Goal: Check status

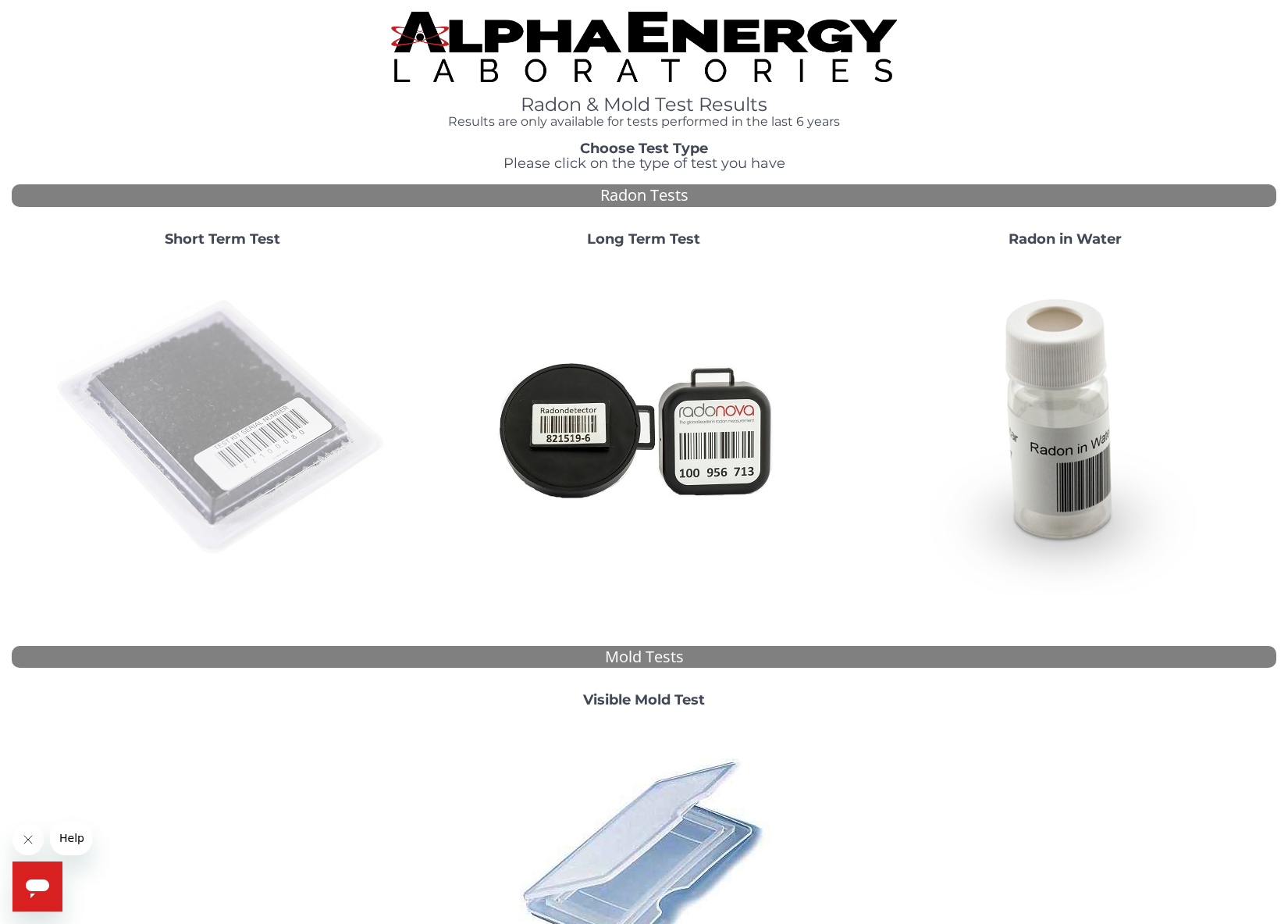
click at [194, 380] on img at bounding box center [222, 427] width 336 height 336
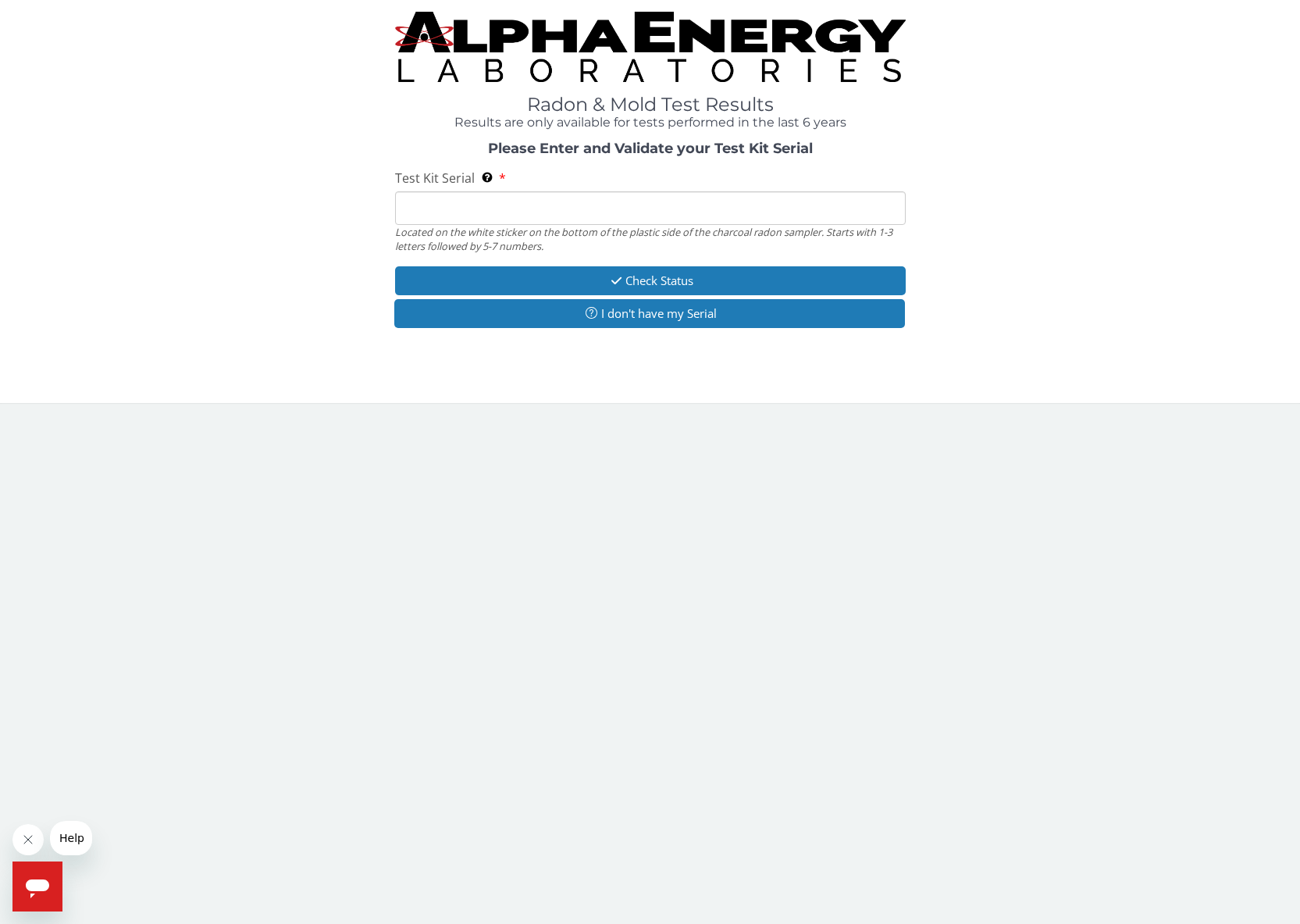
click at [530, 204] on input "Test Kit Serial Located on the white sticker on the bottom of the plastic side …" at bounding box center [651, 207] width 511 height 33
type input "RA212230"
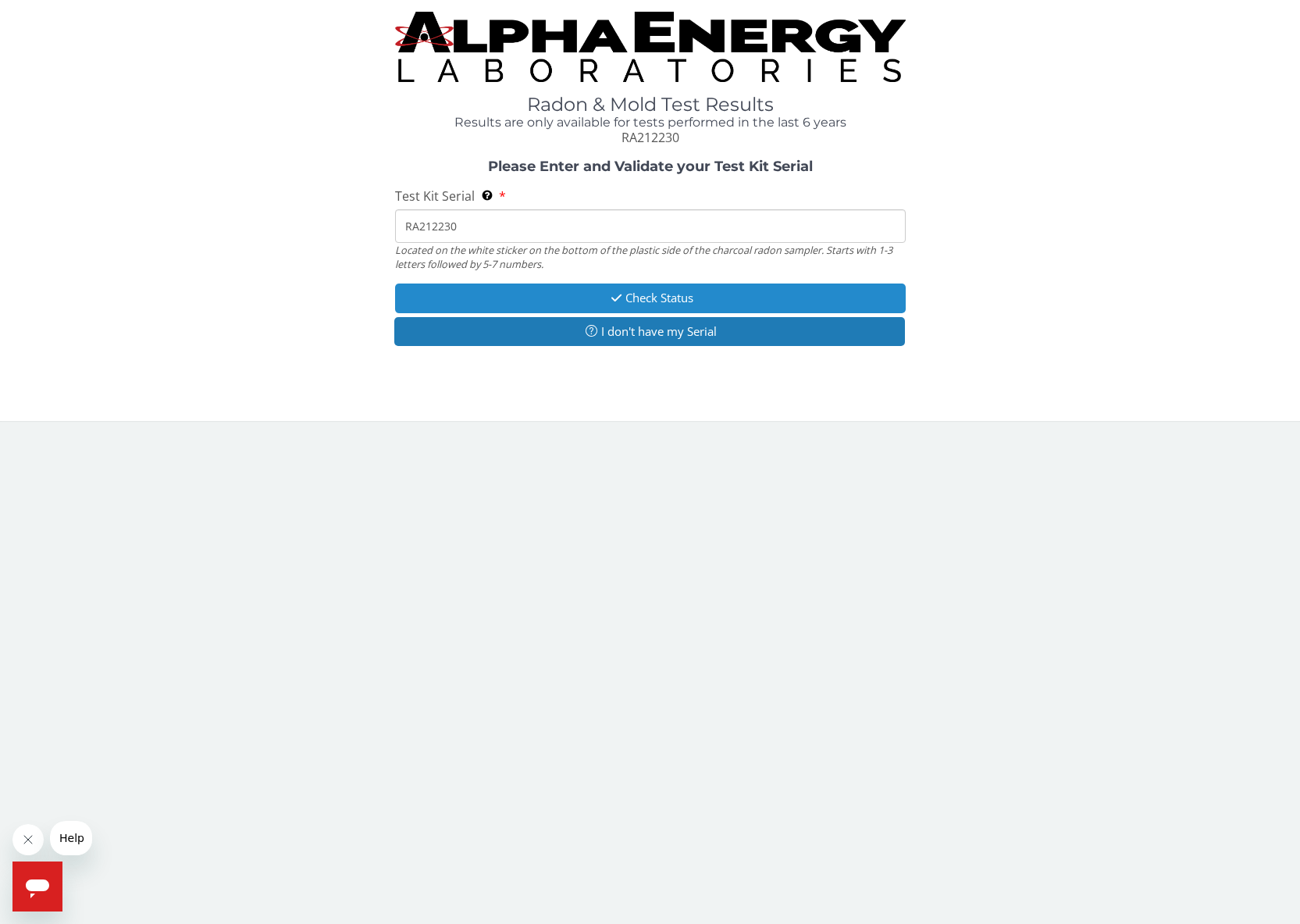
click at [637, 303] on button "Check Status" at bounding box center [651, 298] width 511 height 29
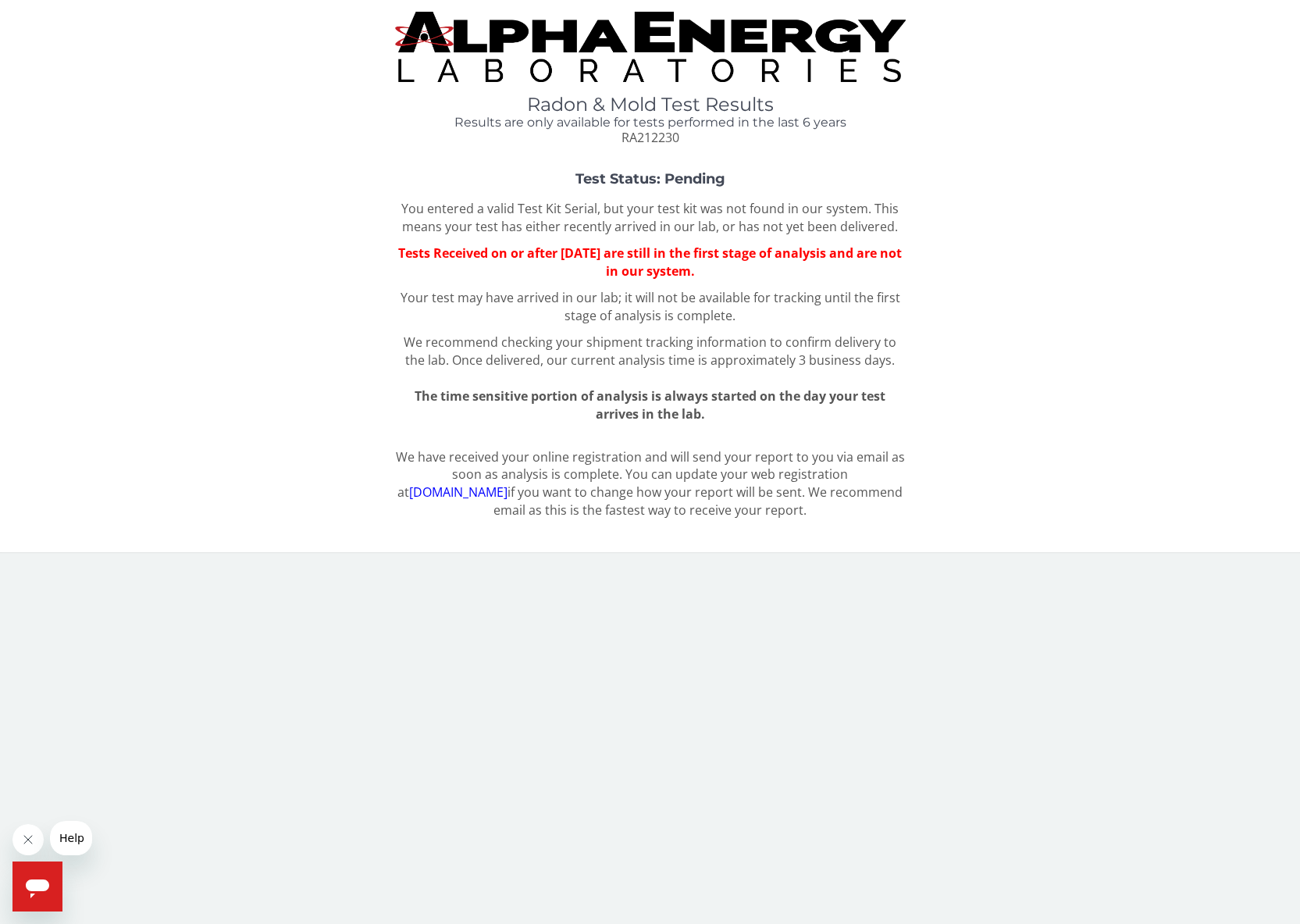
drag, startPoint x: 561, startPoint y: 178, endPoint x: 823, endPoint y: 278, distance: 280.4
click at [823, 278] on div "Test Status: Pending You entered a valid Test Kit Serial, but your test kit was…" at bounding box center [650, 298] width 1277 height 251
click at [827, 278] on p "Tests Received on or after [DATE] are still in the first stage of analysis and …" at bounding box center [651, 263] width 511 height 36
drag, startPoint x: 514, startPoint y: 100, endPoint x: 591, endPoint y: 104, distance: 77.1
click at [591, 104] on h1 "Radon & Mold Test Results" at bounding box center [651, 104] width 511 height 21
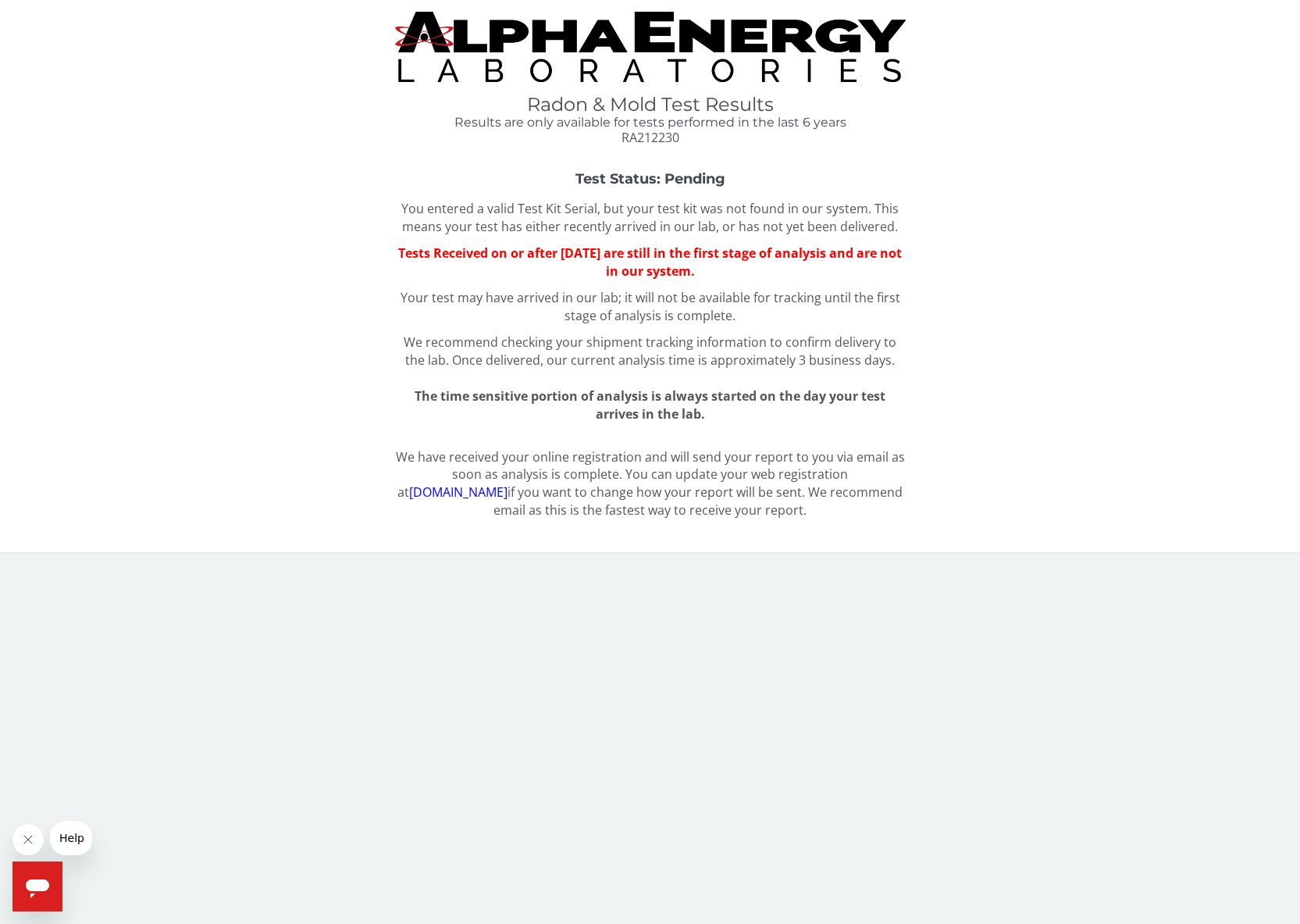
click at [455, 229] on p "You entered a valid Test Kit Serial, but your test kit was not found in our sys…" at bounding box center [651, 218] width 511 height 36
click at [39, 889] on icon "Open messaging window" at bounding box center [38, 888] width 23 height 19
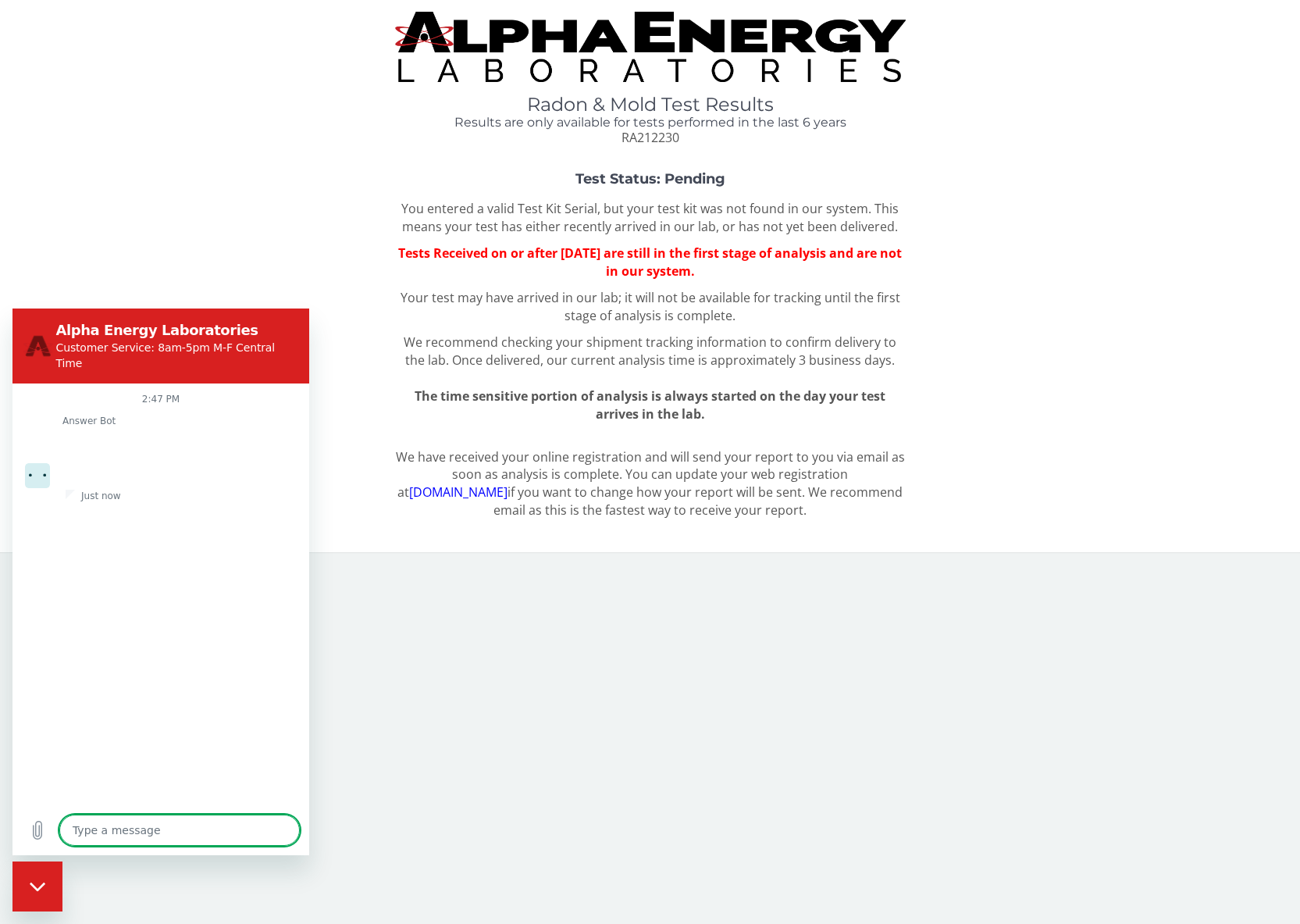
type textarea "x"
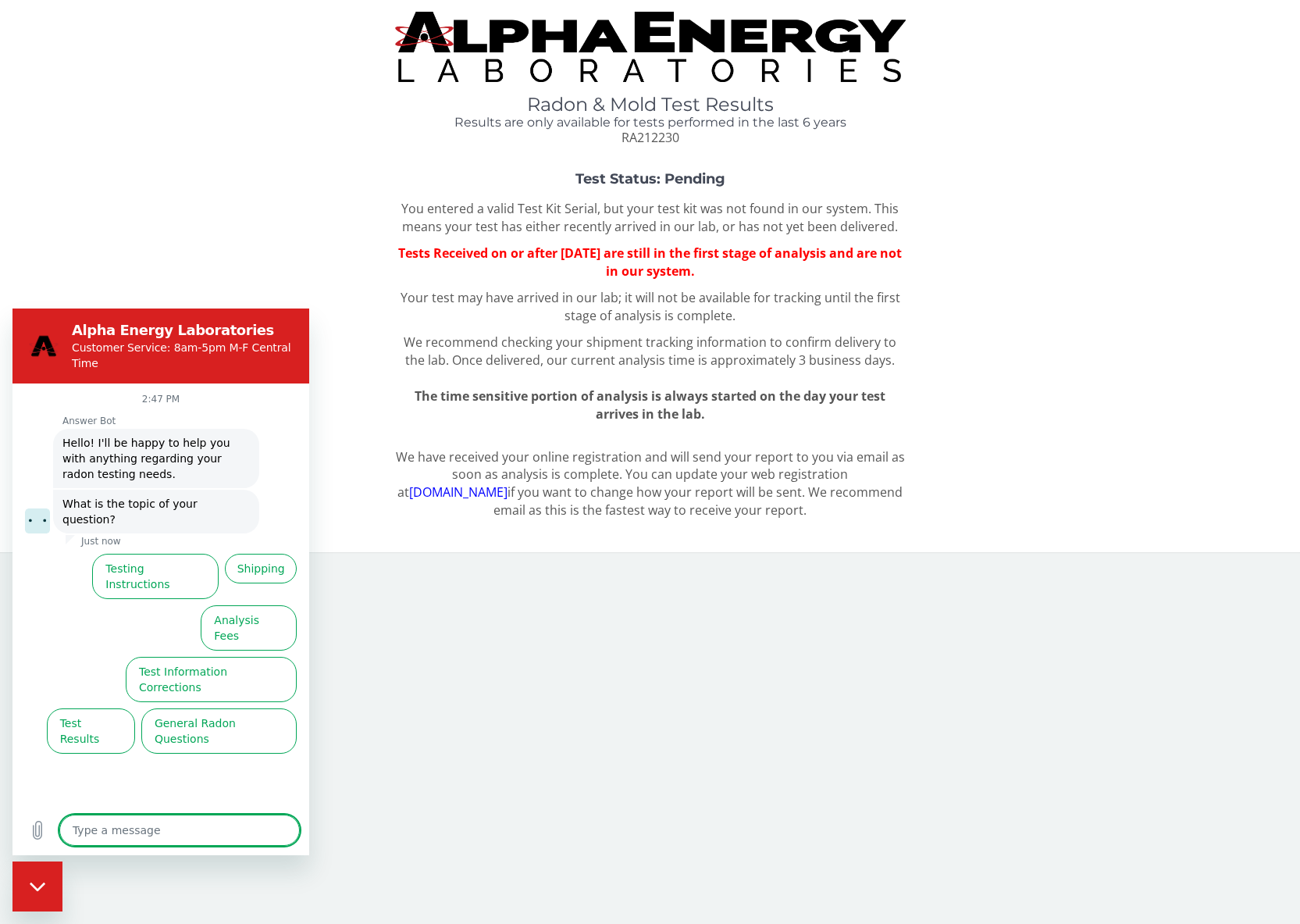
type textarea "D"
type textarea "x"
type textarea "Di"
type textarea "x"
type textarea "Did"
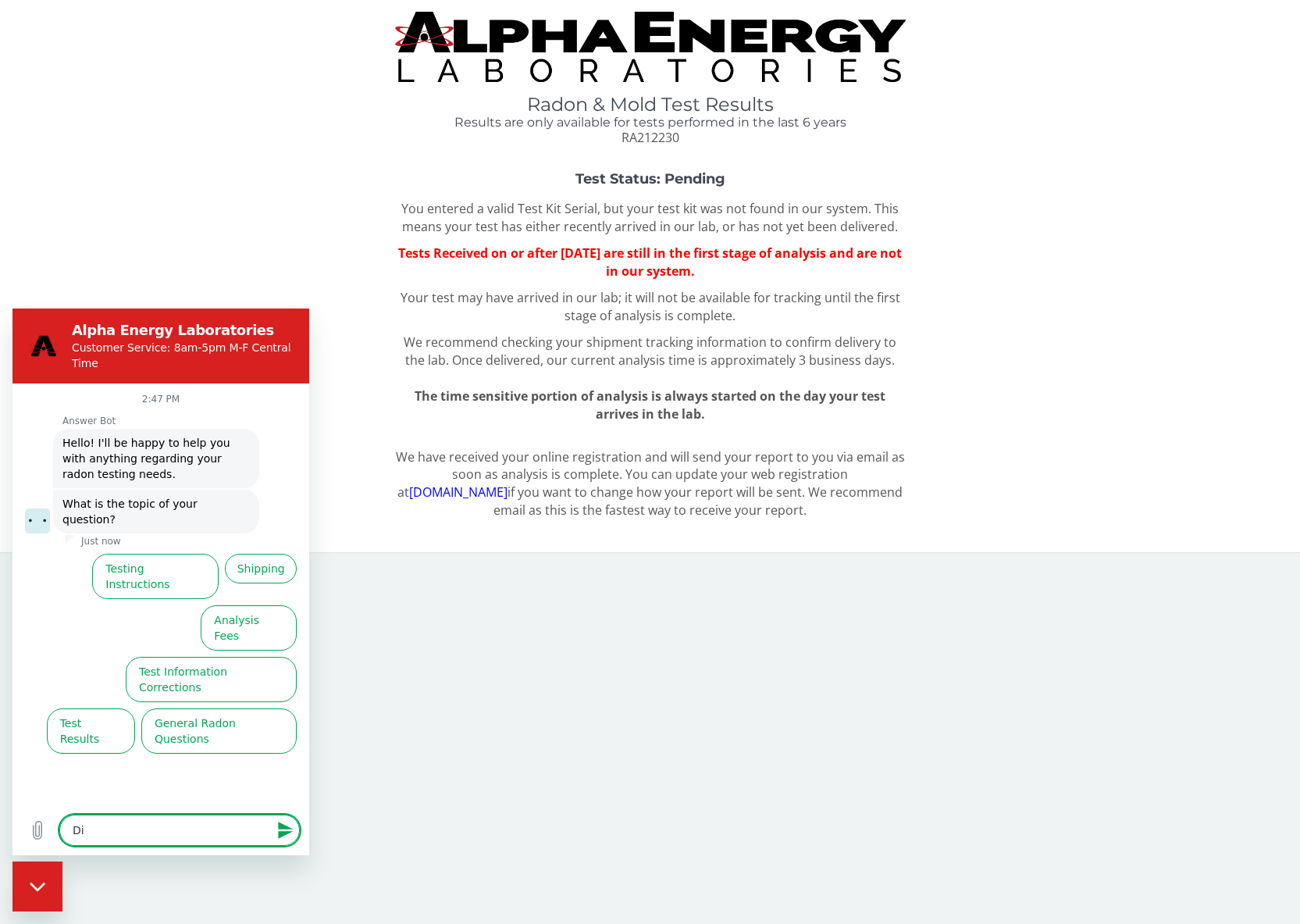
type textarea "x"
type textarea "Did"
type textarea "x"
type textarea "Did y"
type textarea "x"
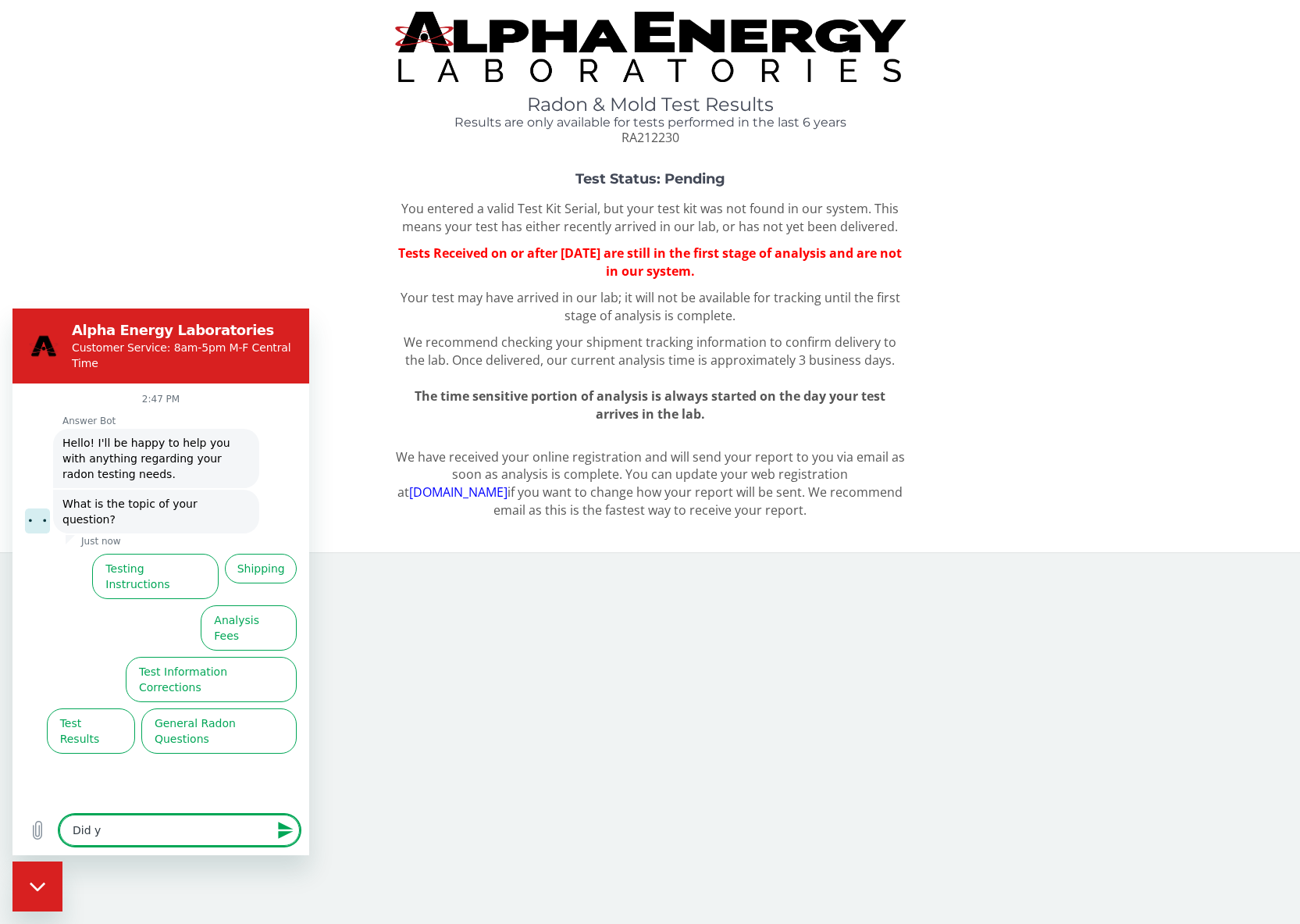
type textarea "Did yo"
type textarea "x"
type textarea "Did you"
type textarea "x"
type textarea "Did you"
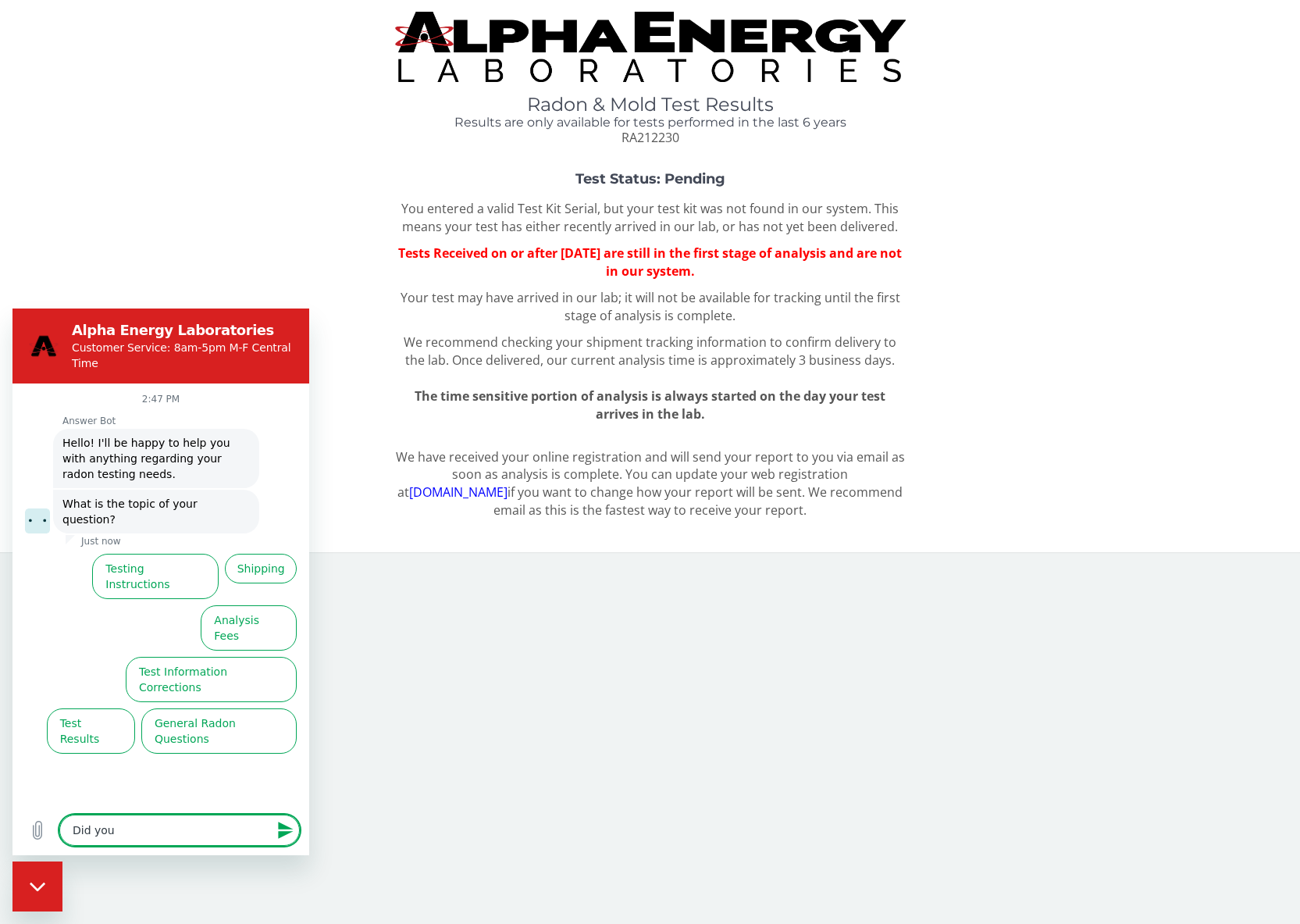
type textarea "x"
type textarea "Did you r"
type textarea "x"
type textarea "Did you re"
type textarea "x"
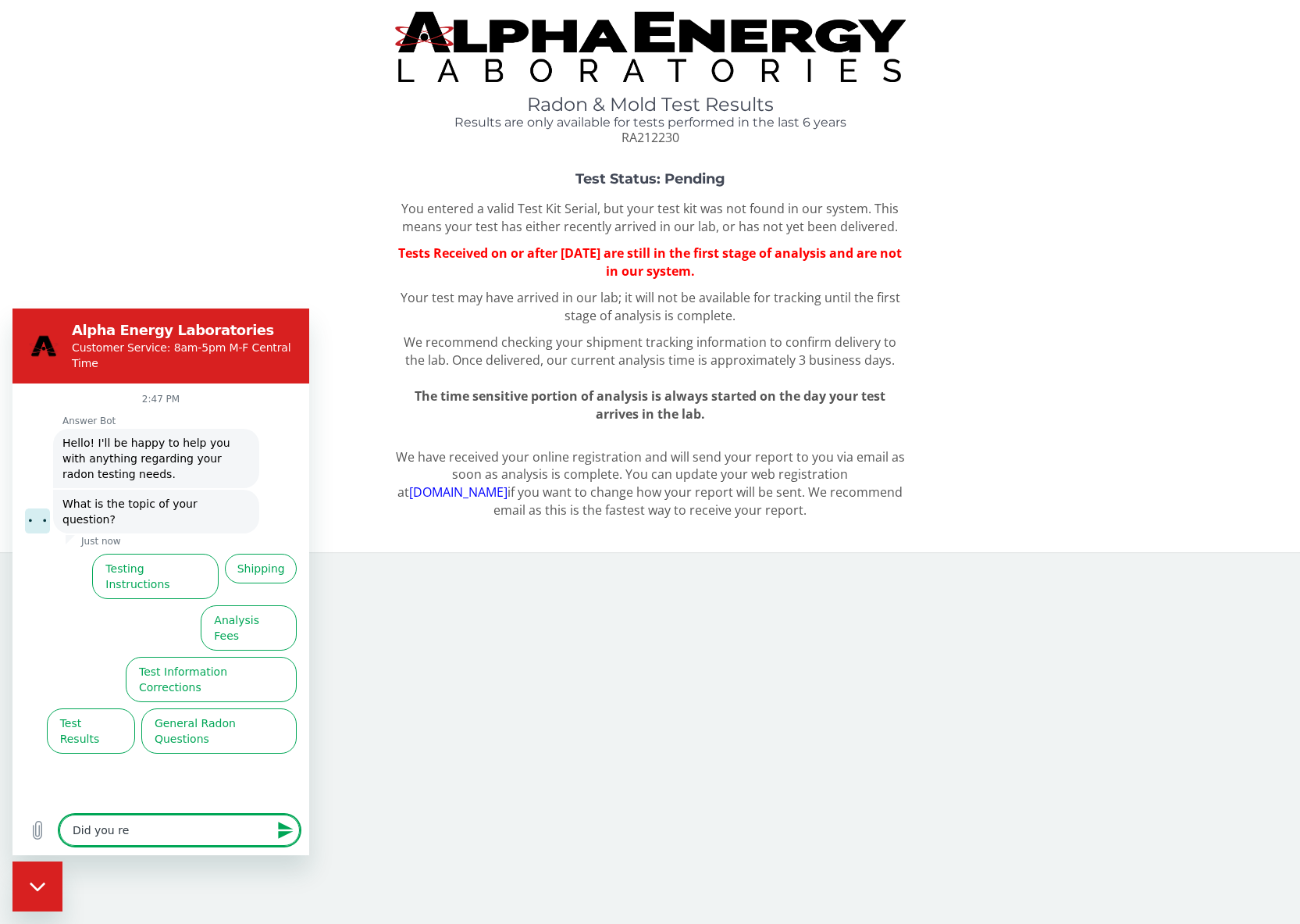
type textarea "Did you rec"
type textarea "x"
type textarea "Did you rece"
type textarea "x"
type textarea "Did you recei"
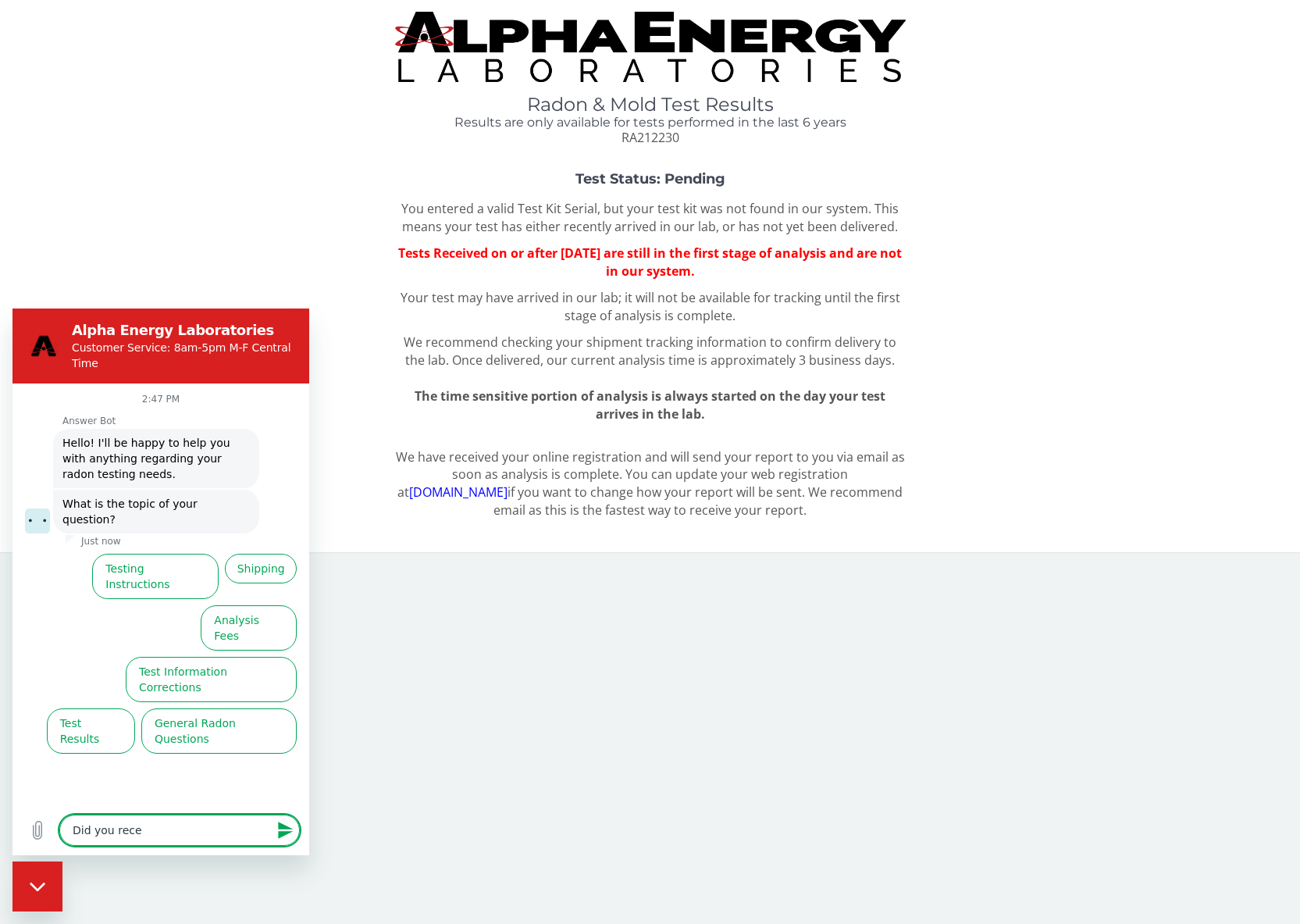
type textarea "x"
type textarea "Did you receiv"
type textarea "x"
type textarea "Did you receive"
type textarea "x"
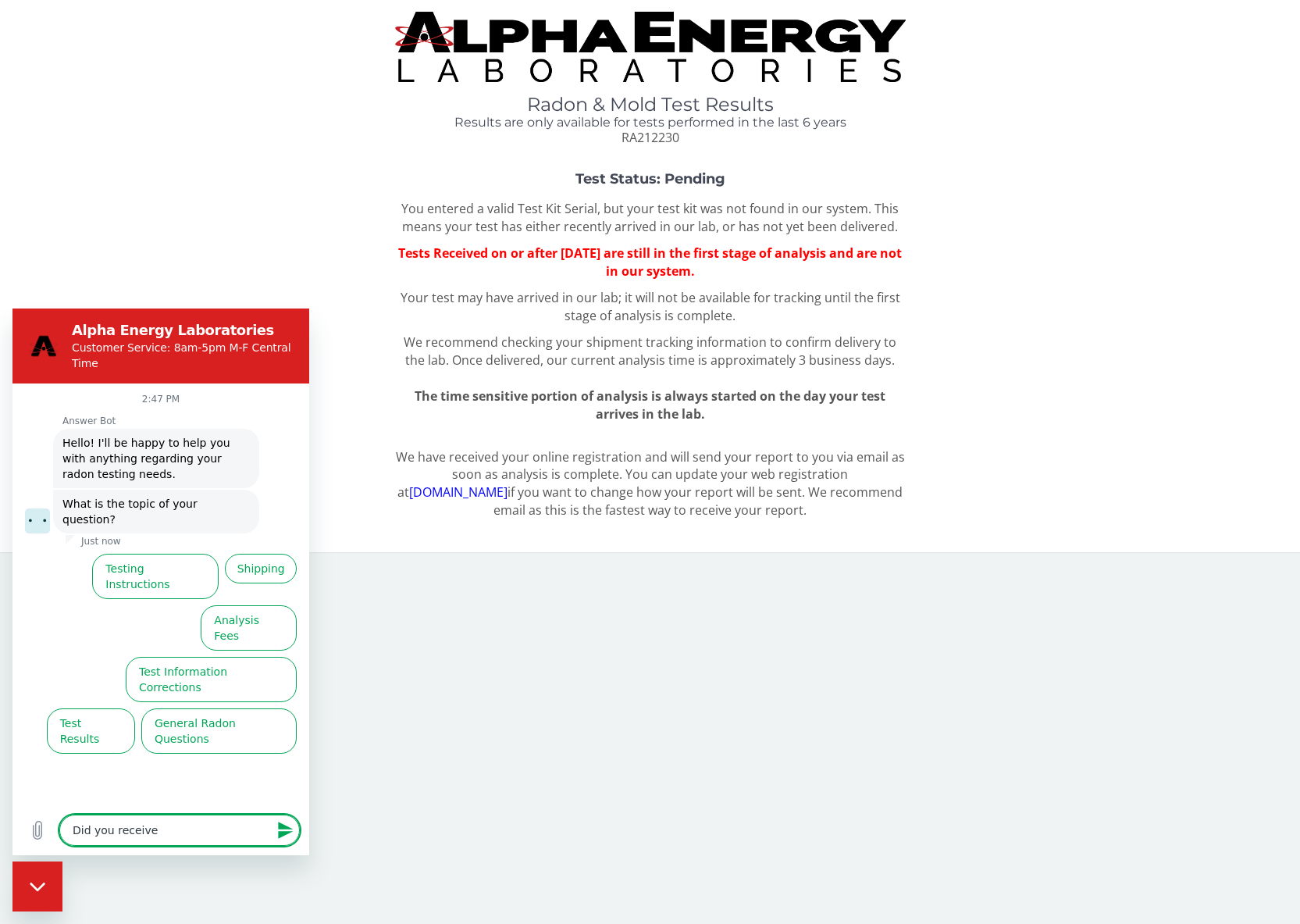
type textarea "Did you receive"
type textarea "x"
type textarea "Did you receive m"
type textarea "x"
type textarea "Did you receive my"
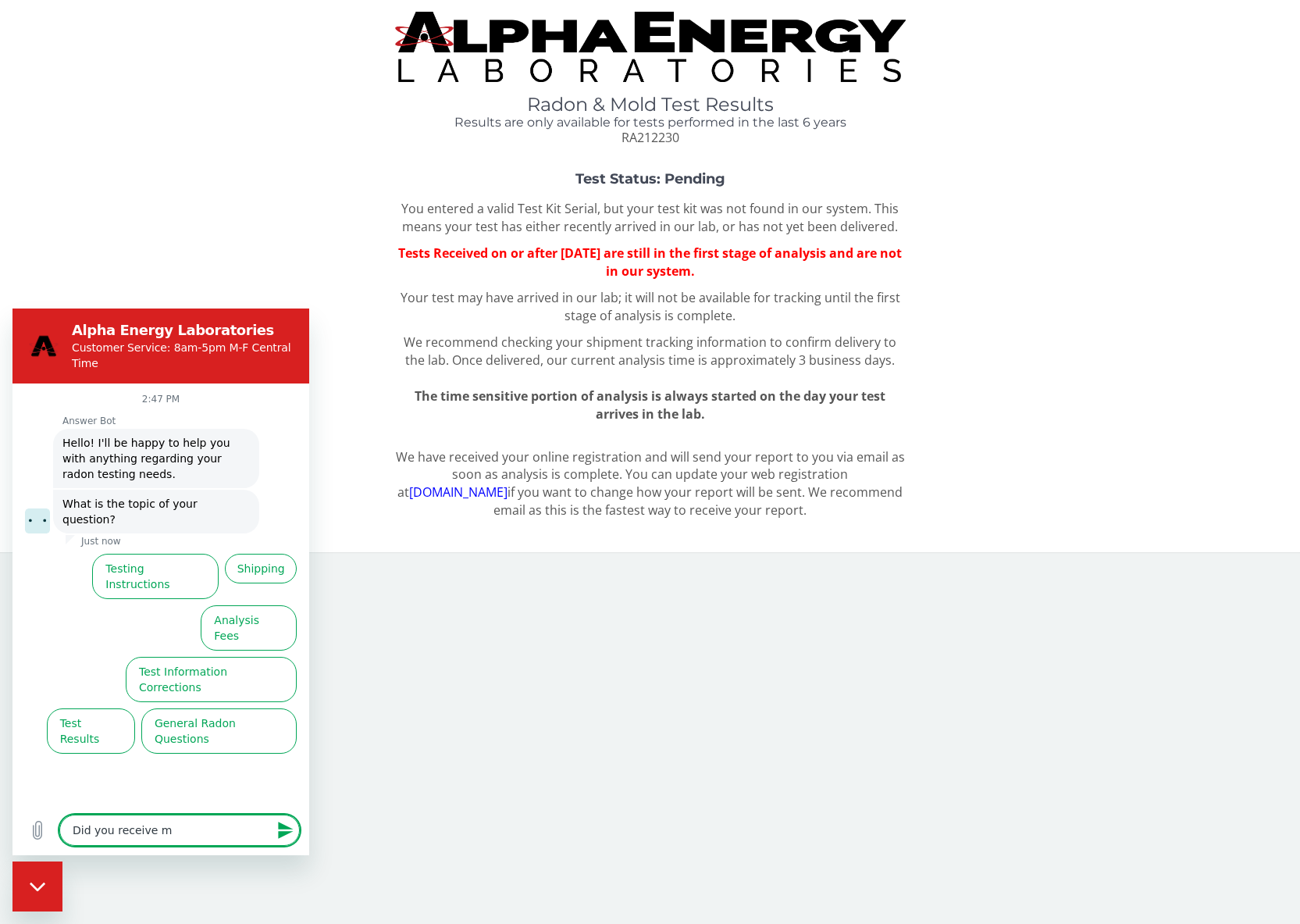
type textarea "x"
type textarea "Did you receive my"
type textarea "x"
type textarea "Did you receive my s"
type textarea "x"
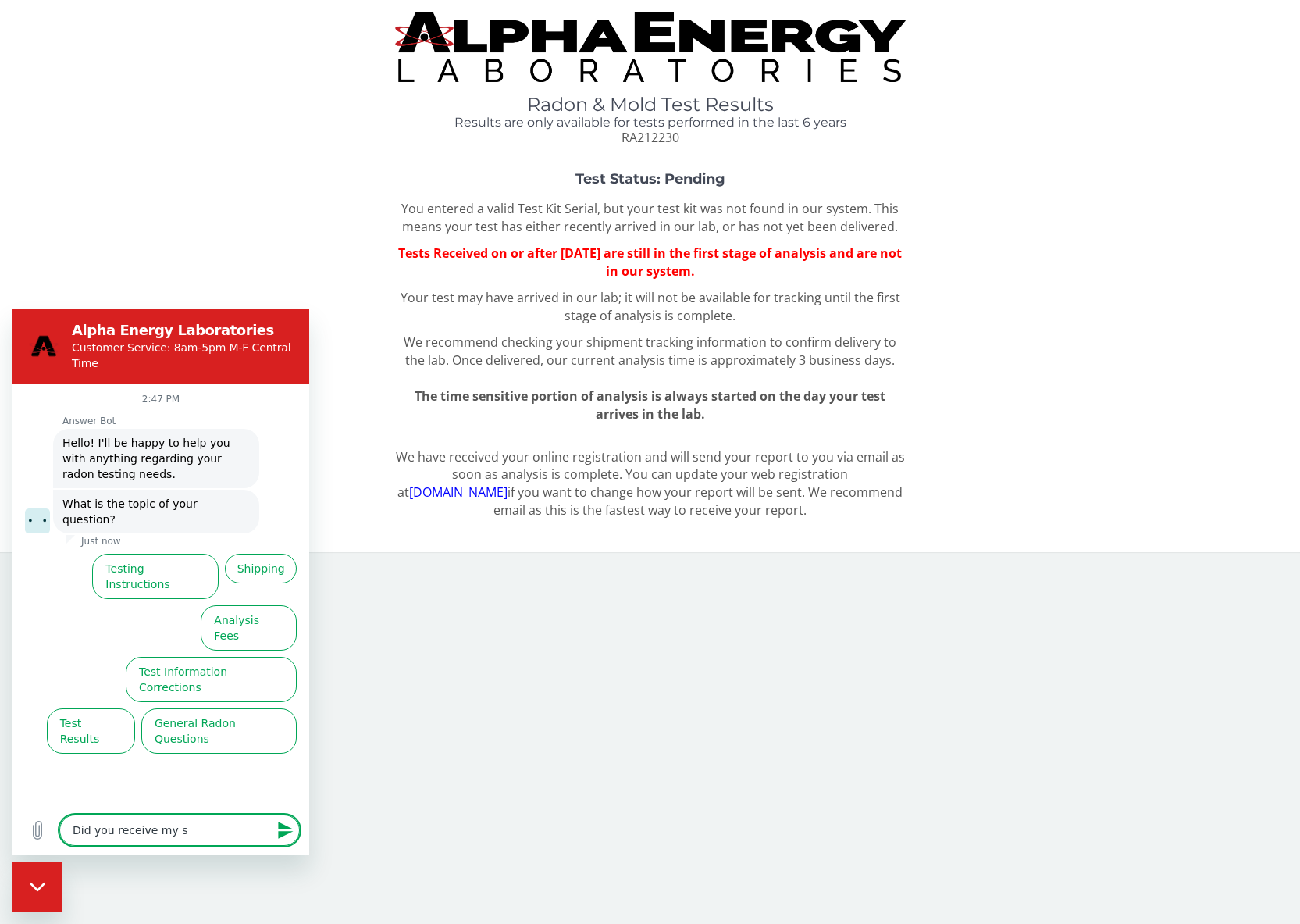
type textarea "Did you receive my sa"
type textarea "x"
type textarea "Did you receive my [PERSON_NAME]"
type textarea "x"
type textarea "Did you receive my samp"
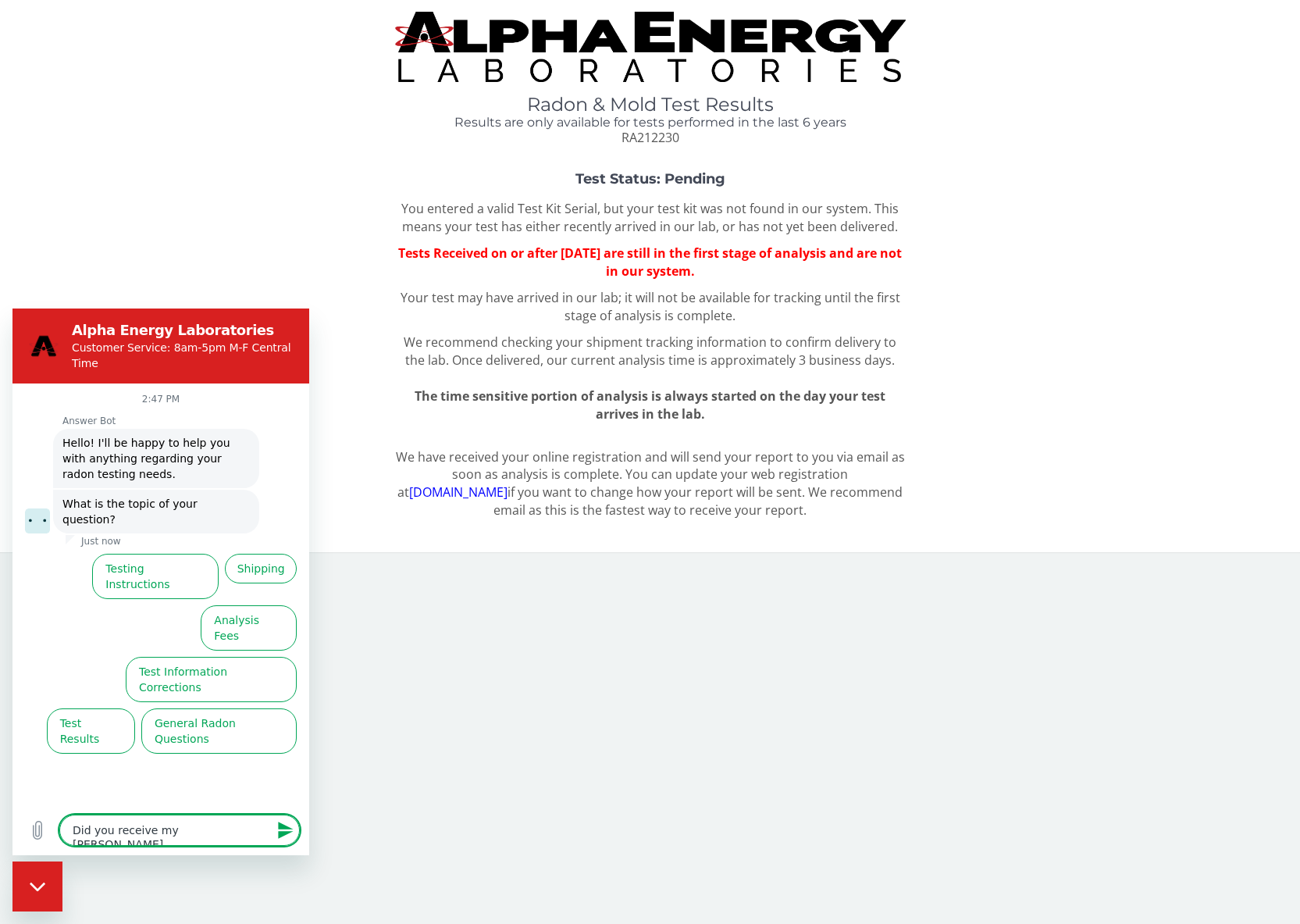
type textarea "x"
type textarea "Did you receive my sampl"
type textarea "x"
type textarea "Did you receive my sample"
type textarea "x"
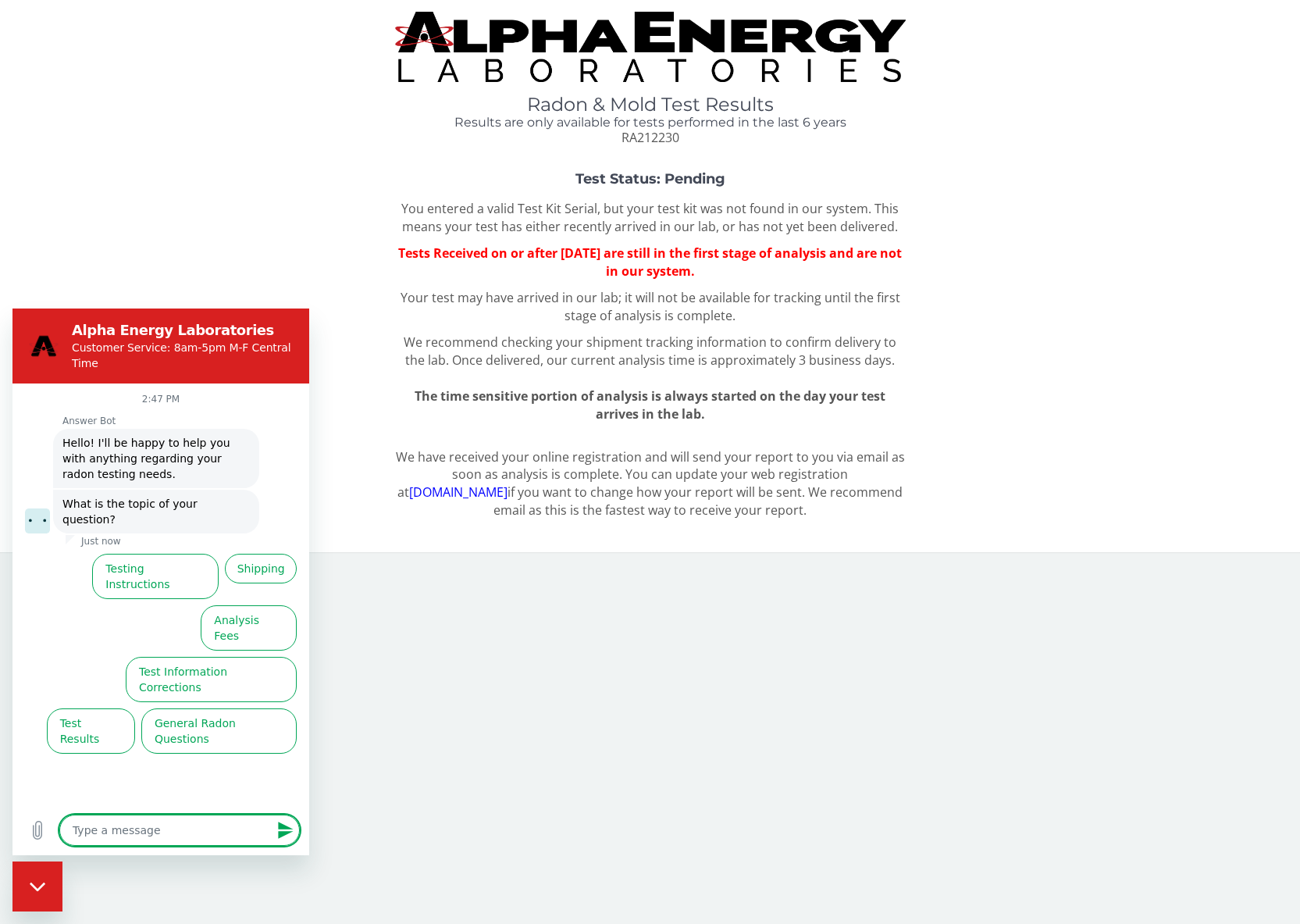
type textarea "x"
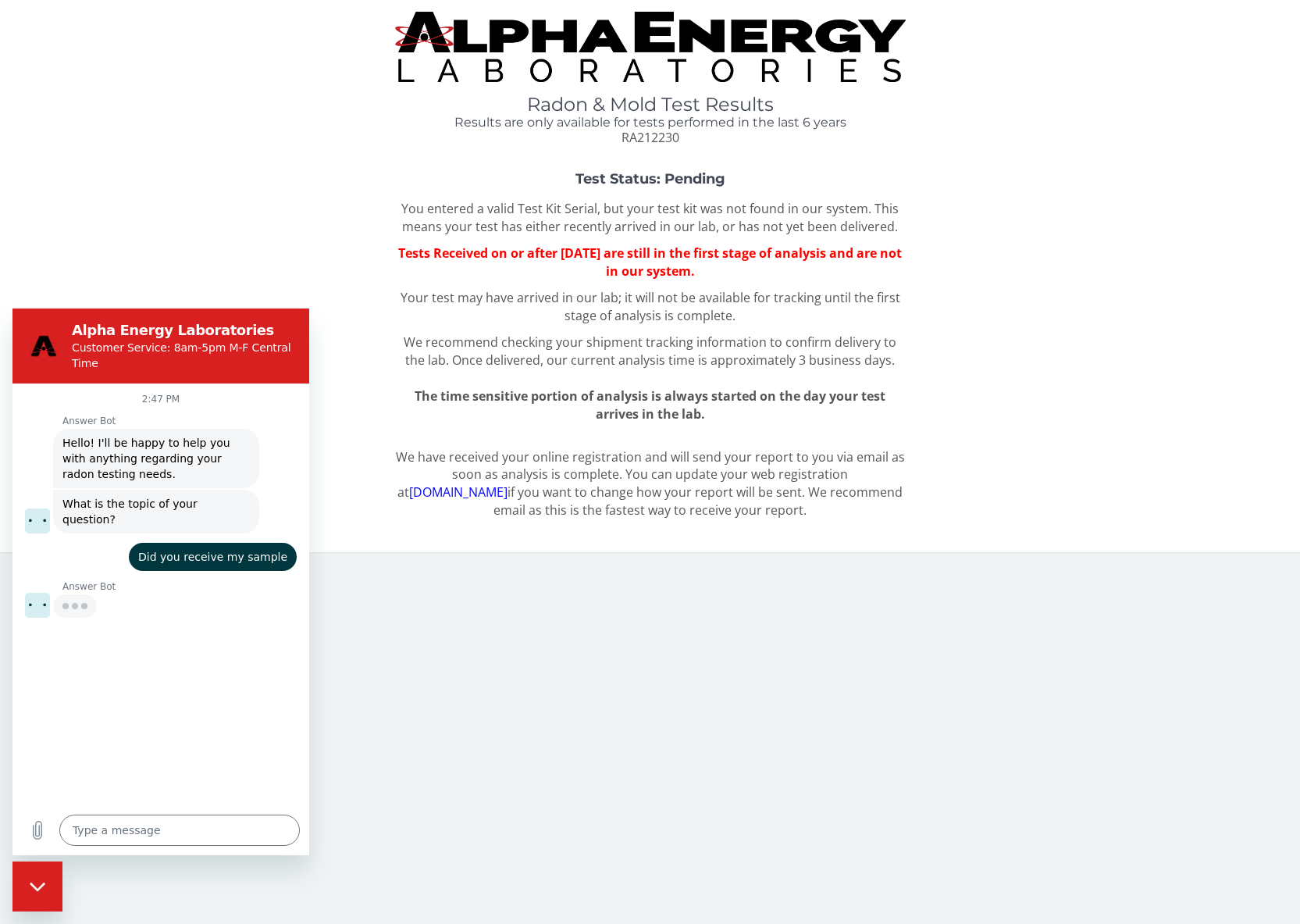
click at [663, 138] on span "RA212230" at bounding box center [650, 137] width 57 height 17
copy span "RA212230"
click at [160, 833] on textarea at bounding box center [179, 830] width 240 height 31
paste textarea "RA212230"
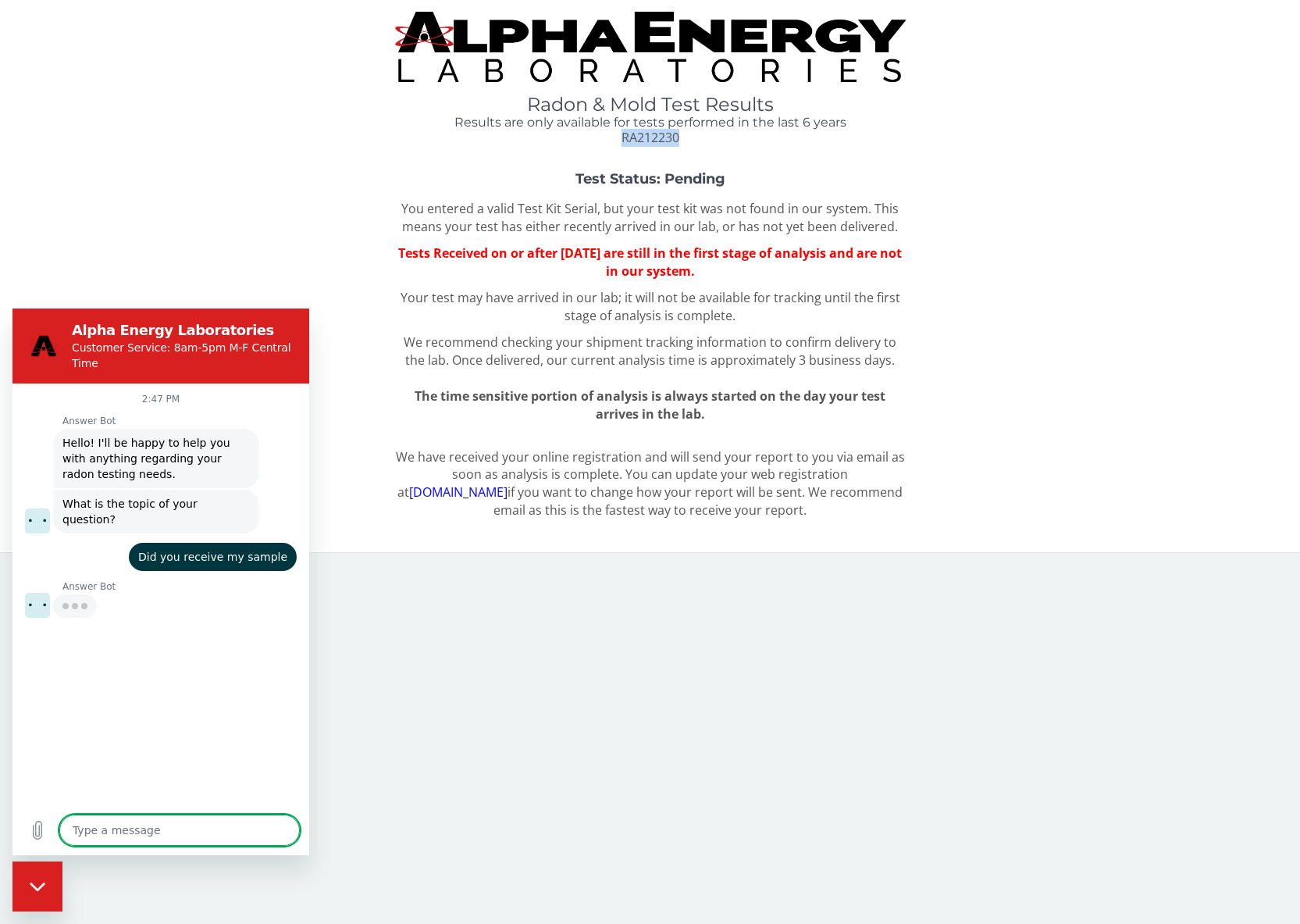
type textarea "RA212230"
type textarea "x"
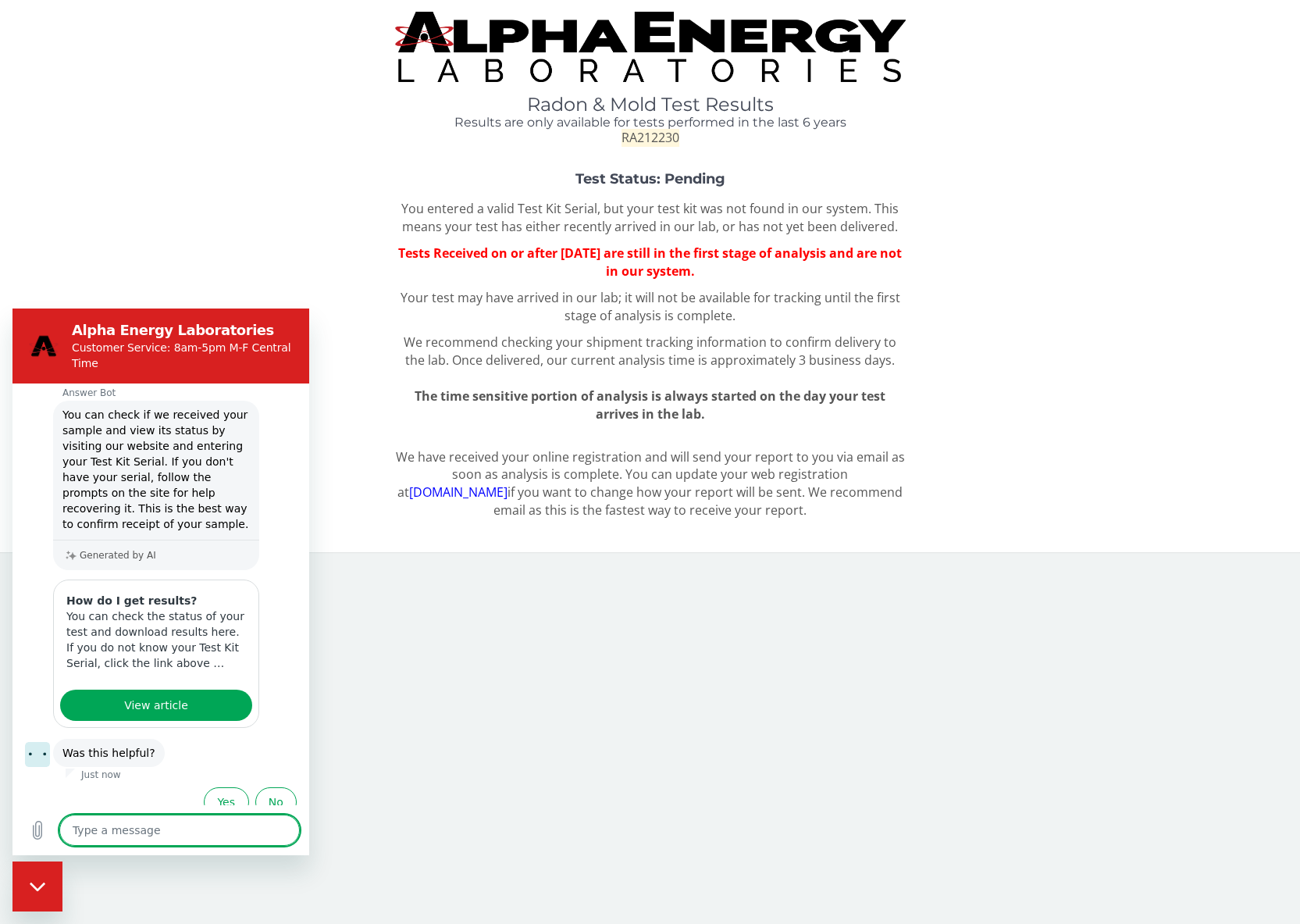
type textarea "x"
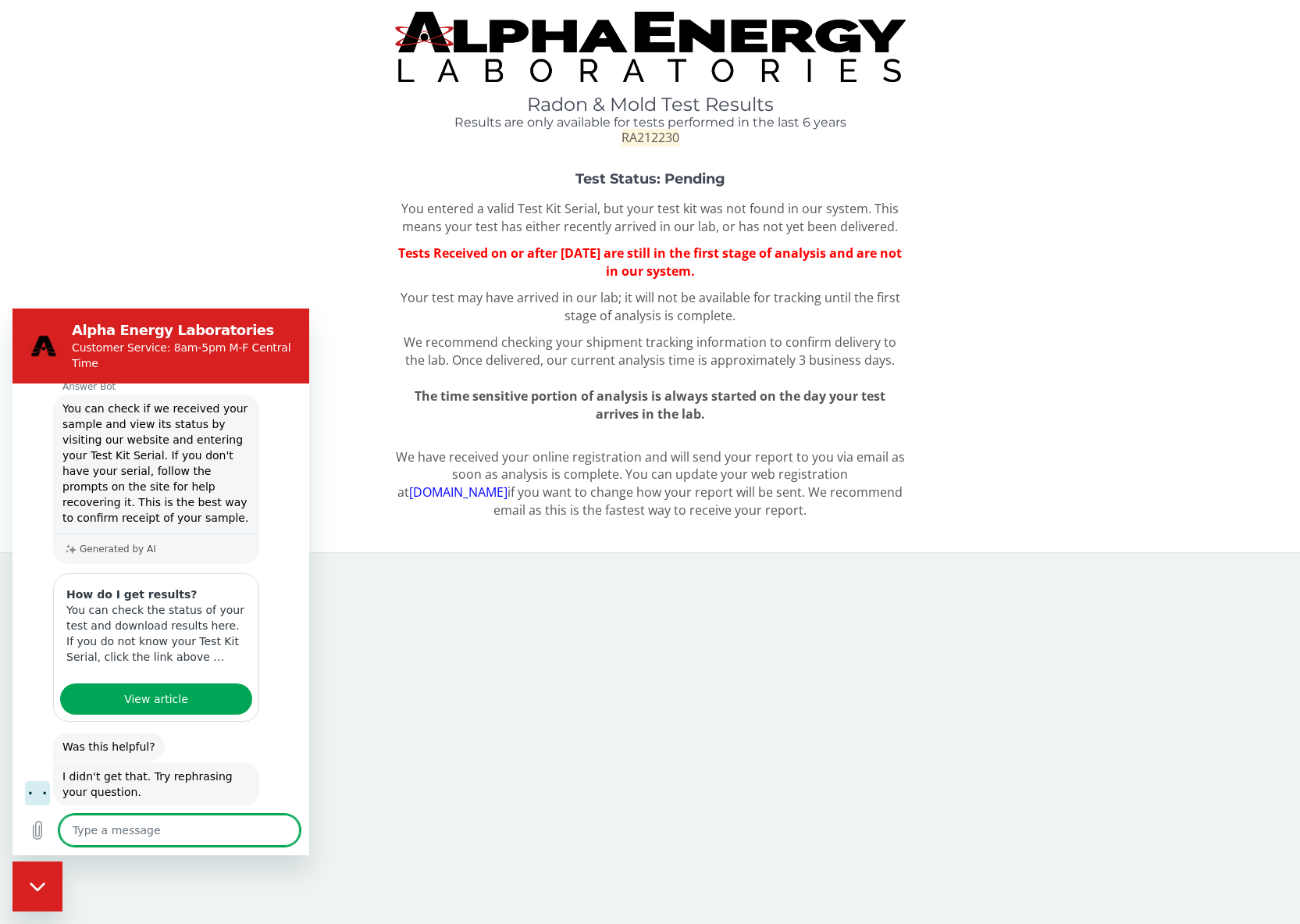
scroll to position [233, 0]
type textarea "h"
type textarea "x"
type textarea "ho"
type textarea "x"
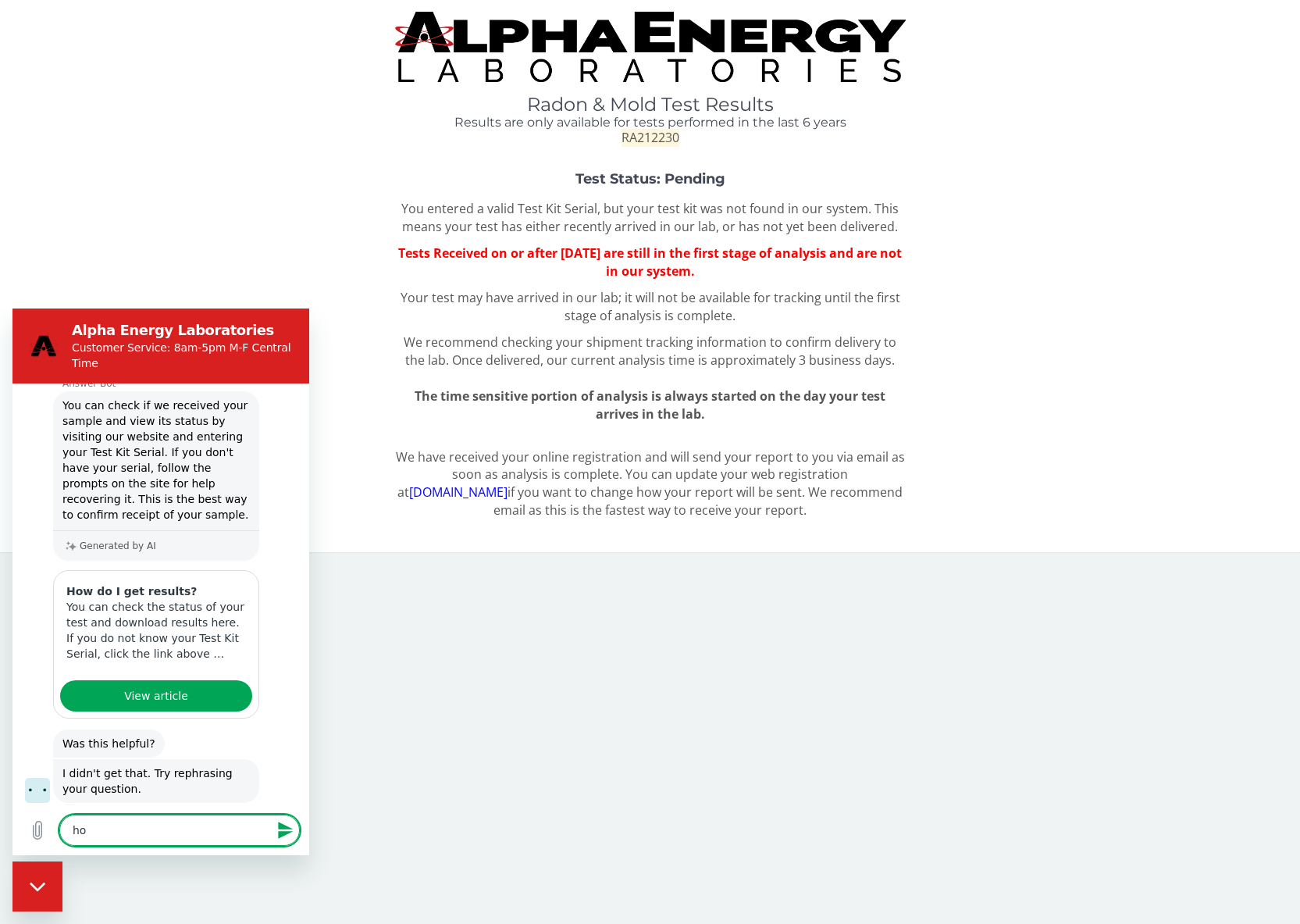
type textarea "how"
type textarea "x"
type textarea "how"
type textarea "x"
type textarea "how l"
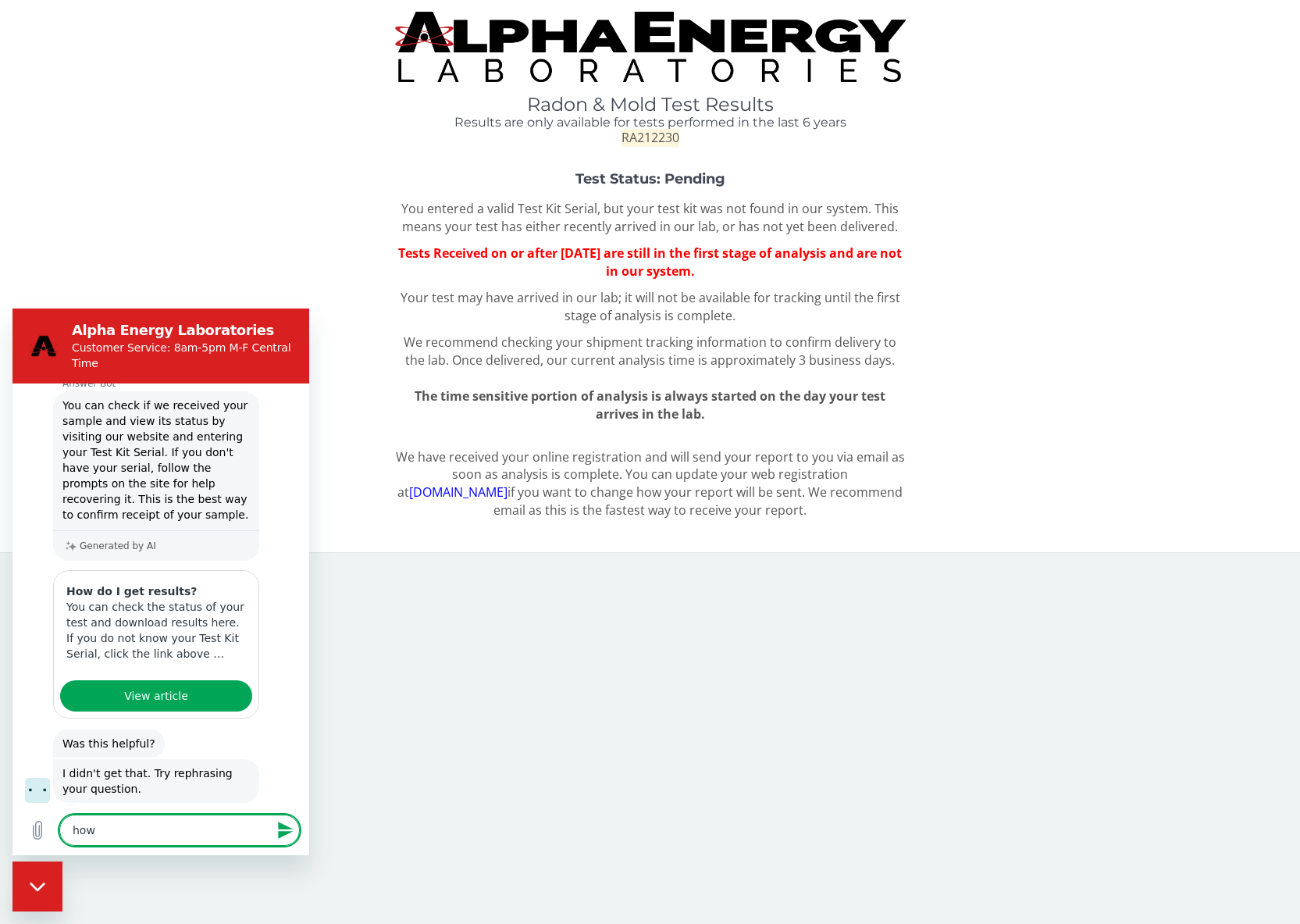
type textarea "x"
type textarea "how lo"
type textarea "x"
type textarea "how [PERSON_NAME]"
type textarea "x"
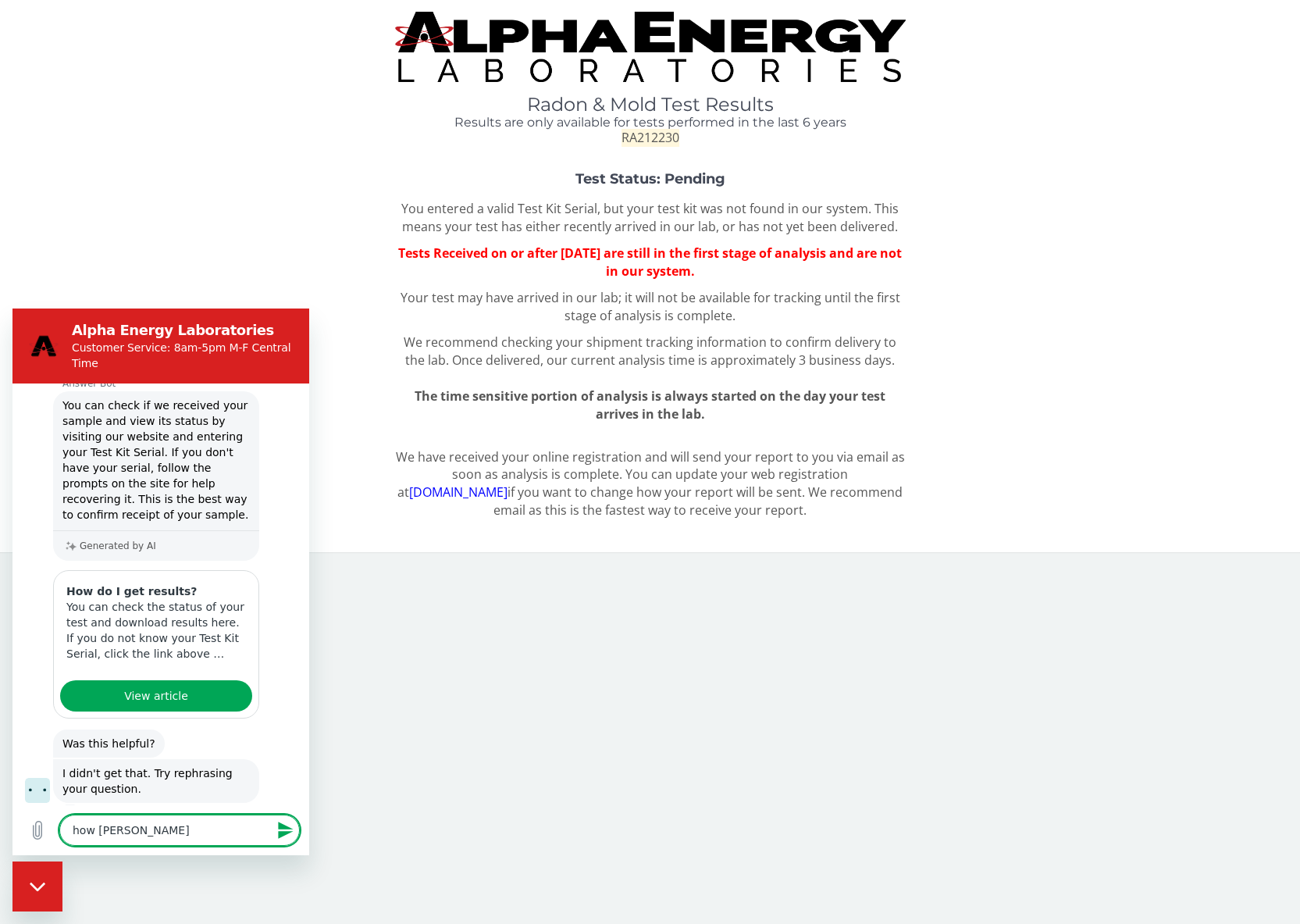
type textarea "how long"
type textarea "x"
type textarea "how long"
type textarea "x"
type textarea "how long d"
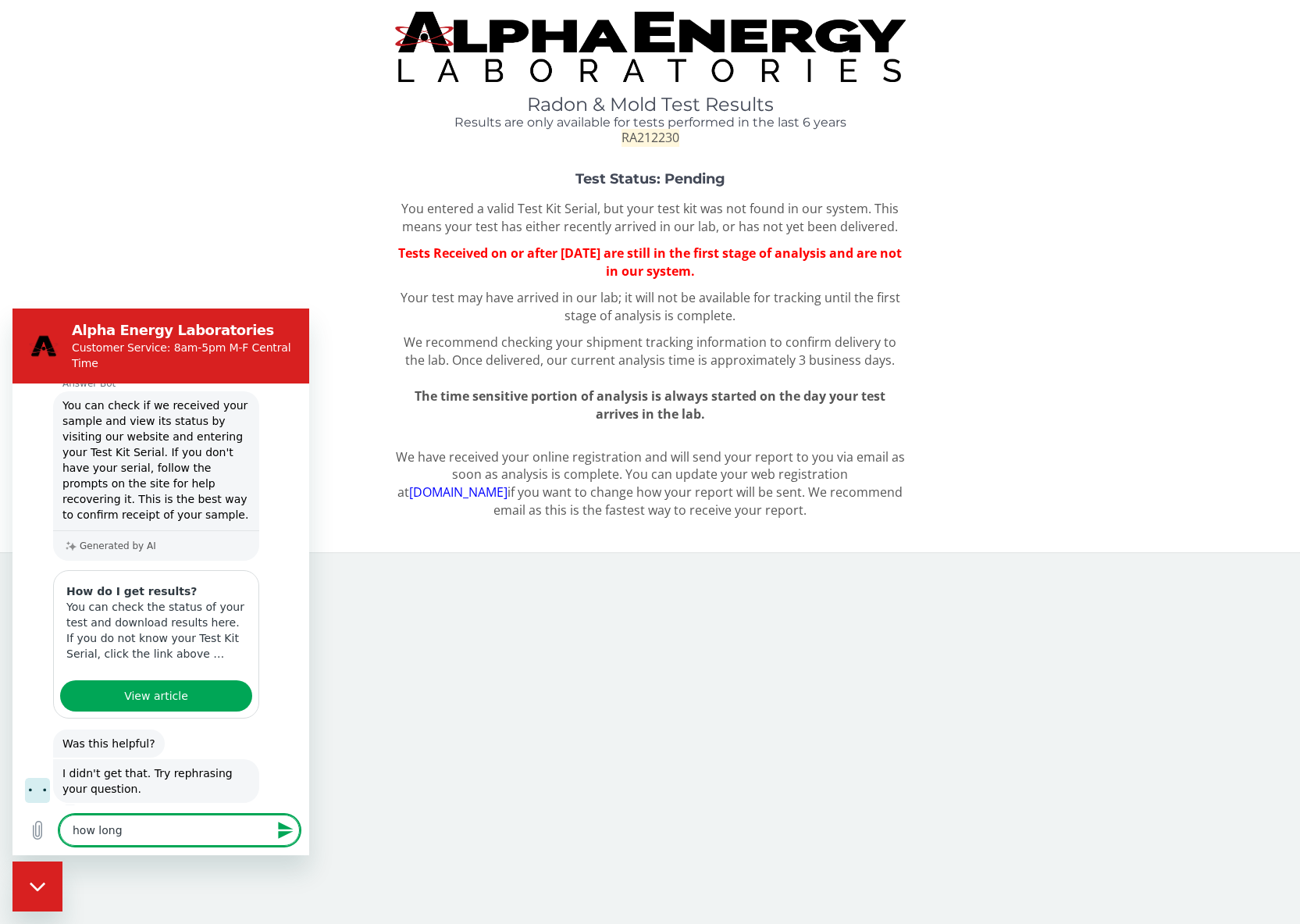
type textarea "x"
type textarea "how long do"
type textarea "x"
type textarea "how long doe"
type textarea "x"
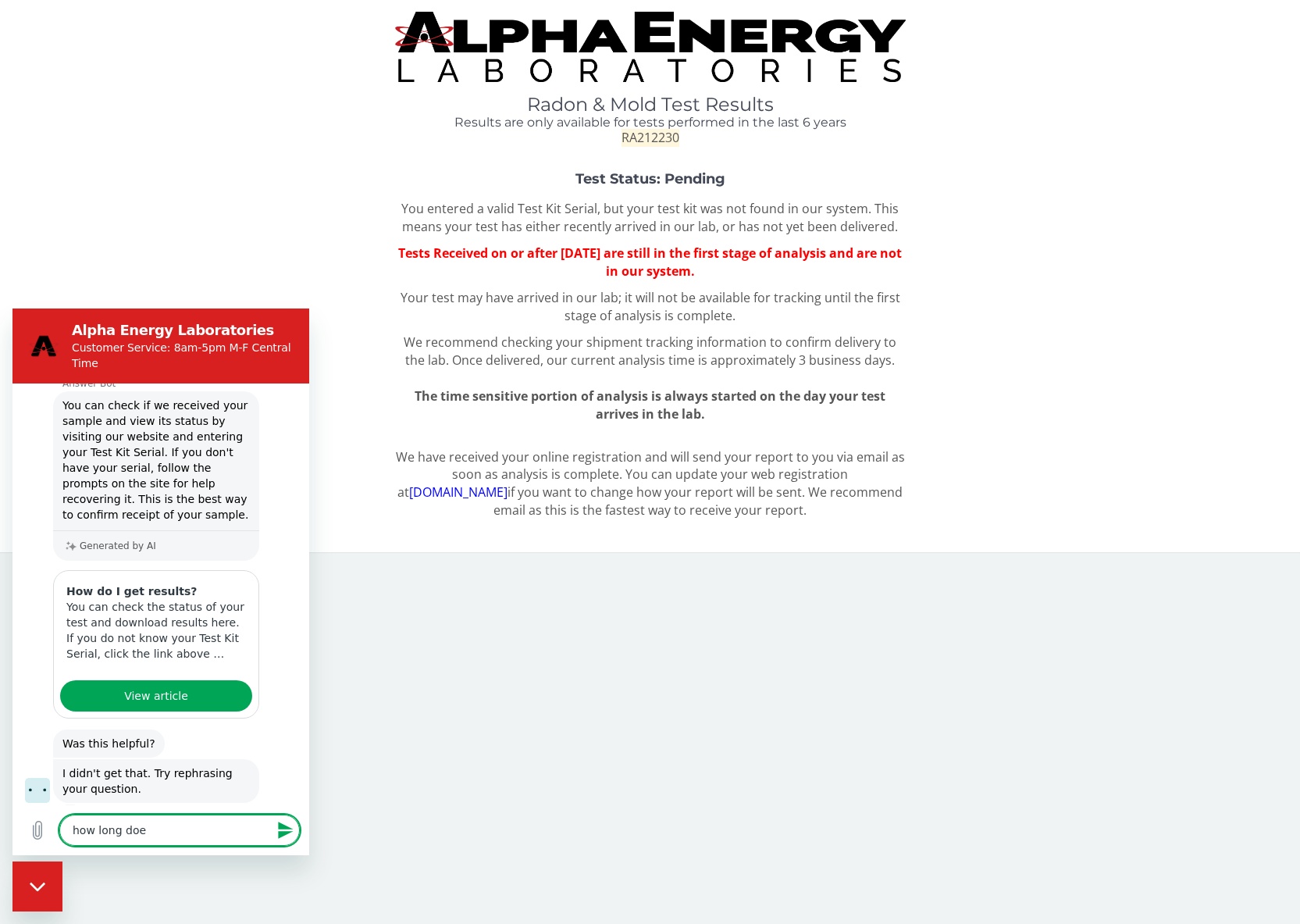
type textarea "how long does"
type textarea "x"
type textarea "how long does"
type textarea "x"
type textarea "how long does i"
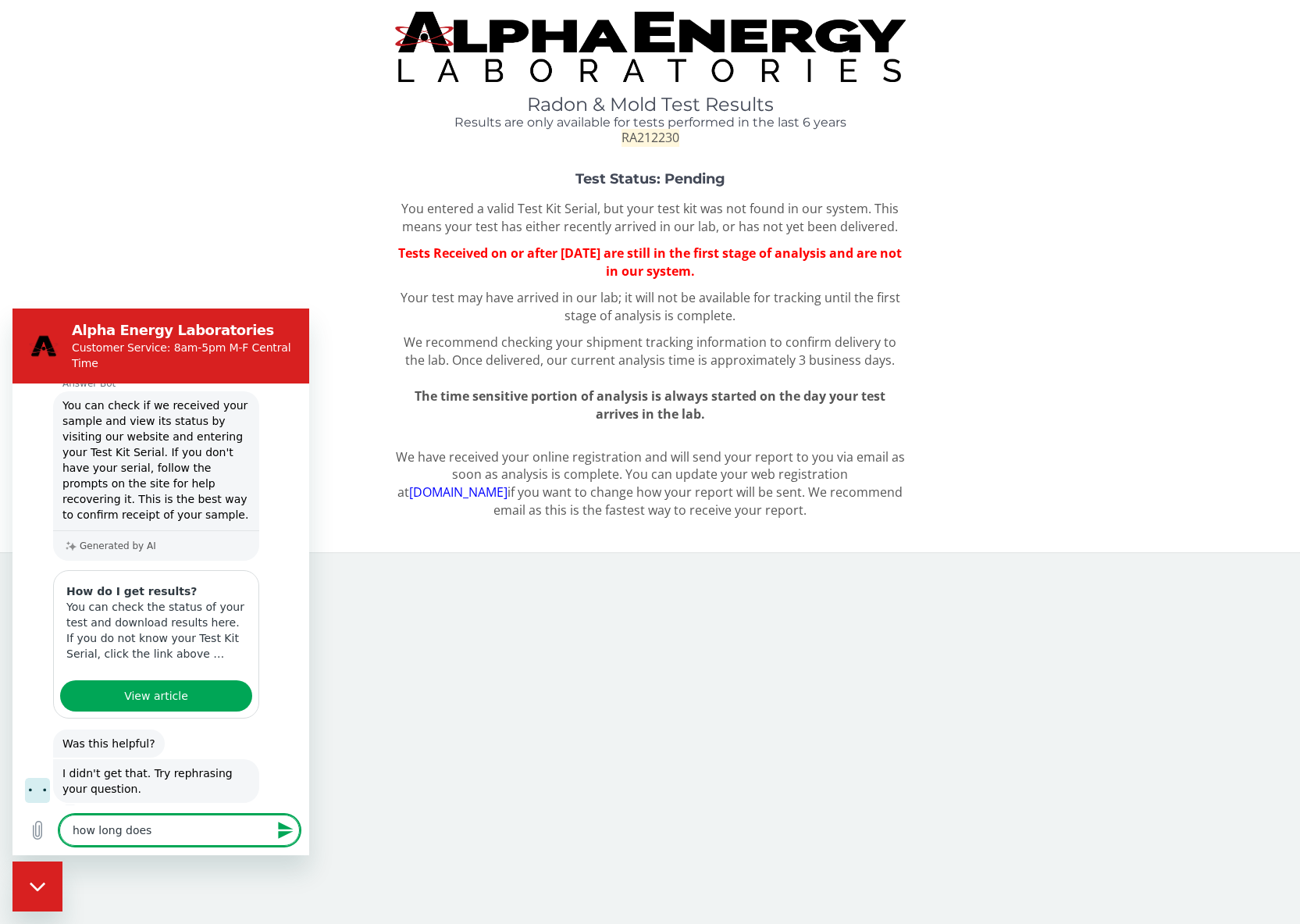
type textarea "x"
type textarea "how long does it"
type textarea "x"
type textarea "how long does it"
type textarea "x"
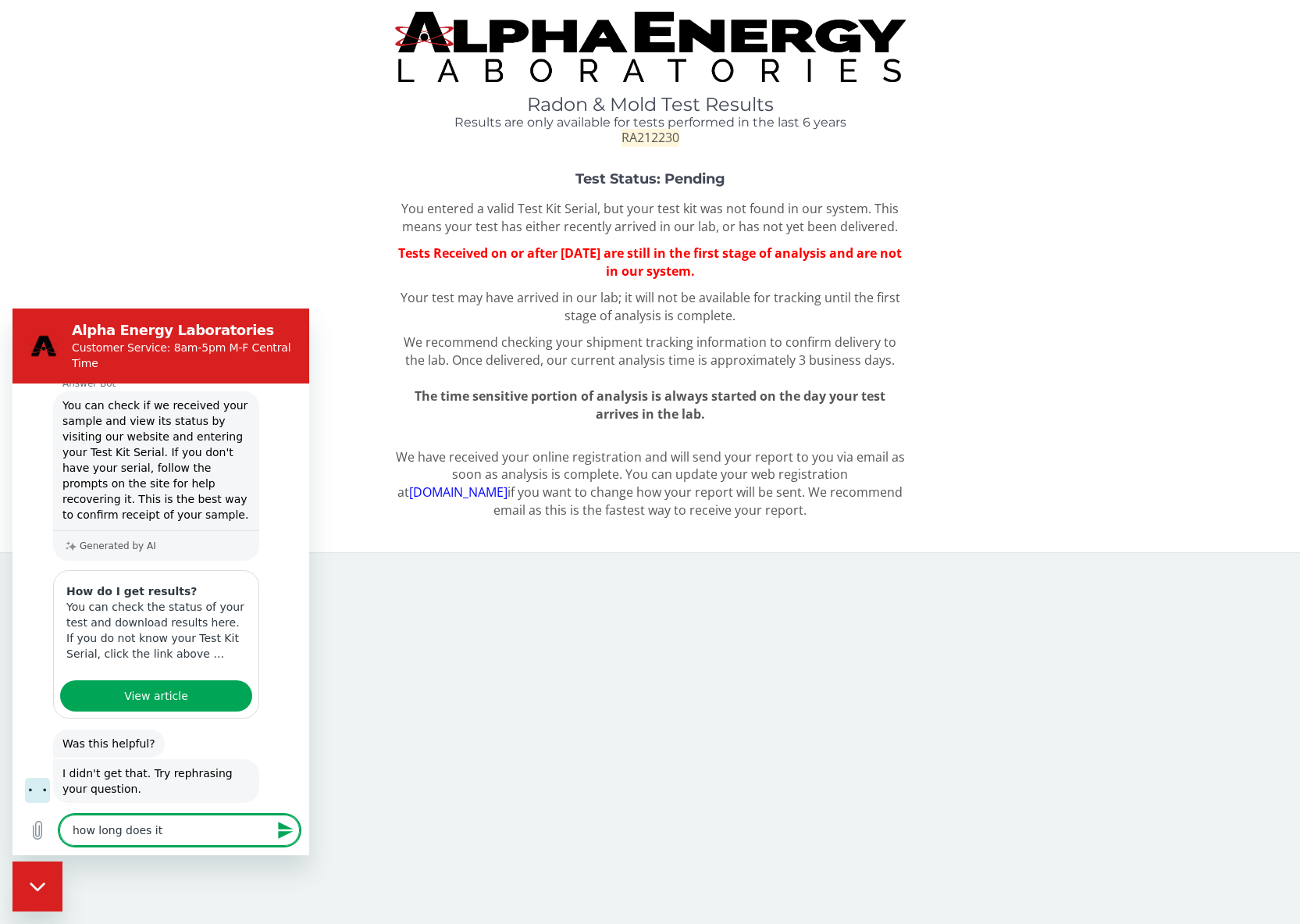
type textarea "how long does it t"
type textarea "x"
type textarea "how long does it ta"
type textarea "x"
type textarea "how long does it tak"
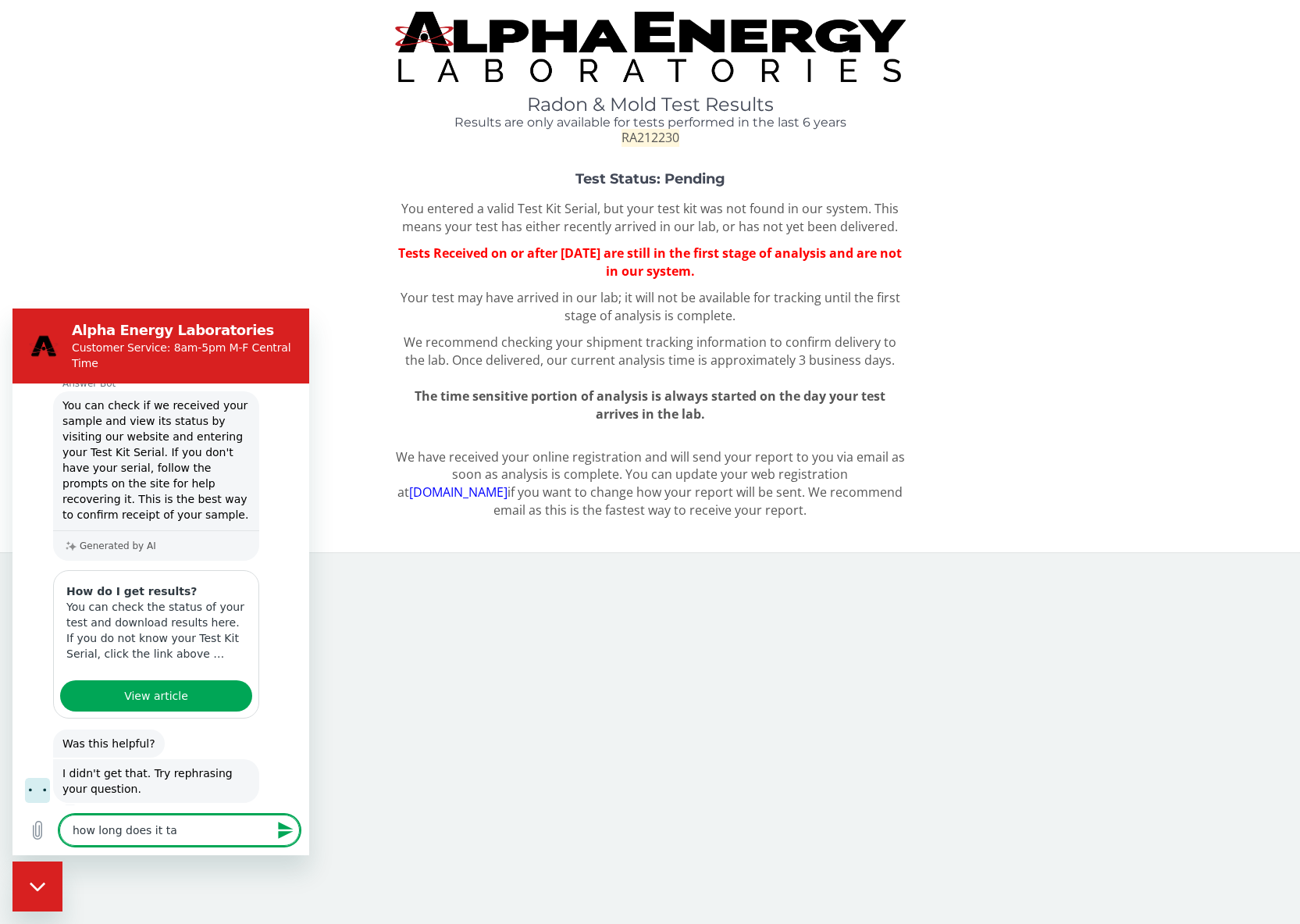
type textarea "x"
type textarea "how long does it take"
type textarea "x"
type textarea "how long does it take?"
type textarea "x"
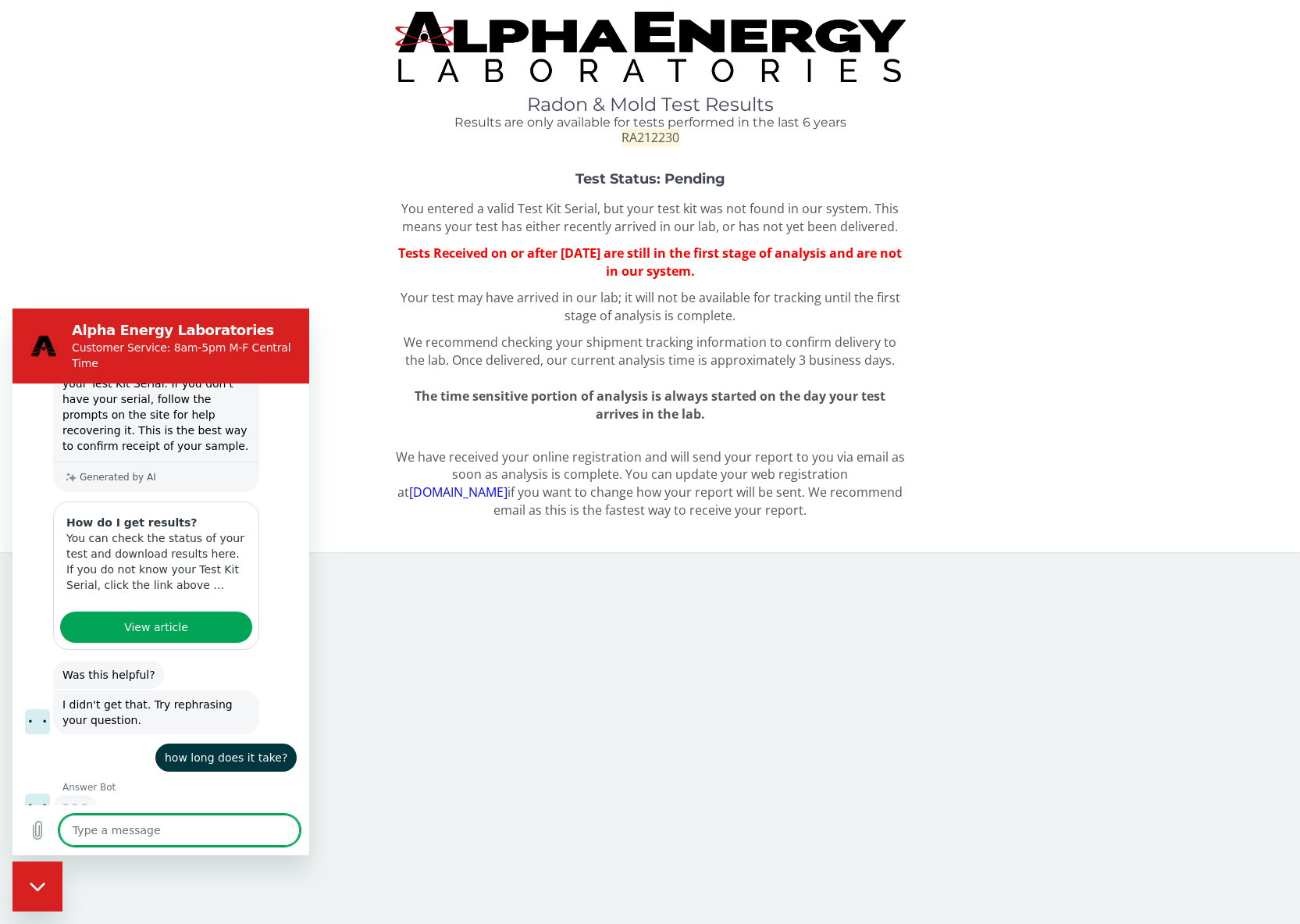
scroll to position [300, 0]
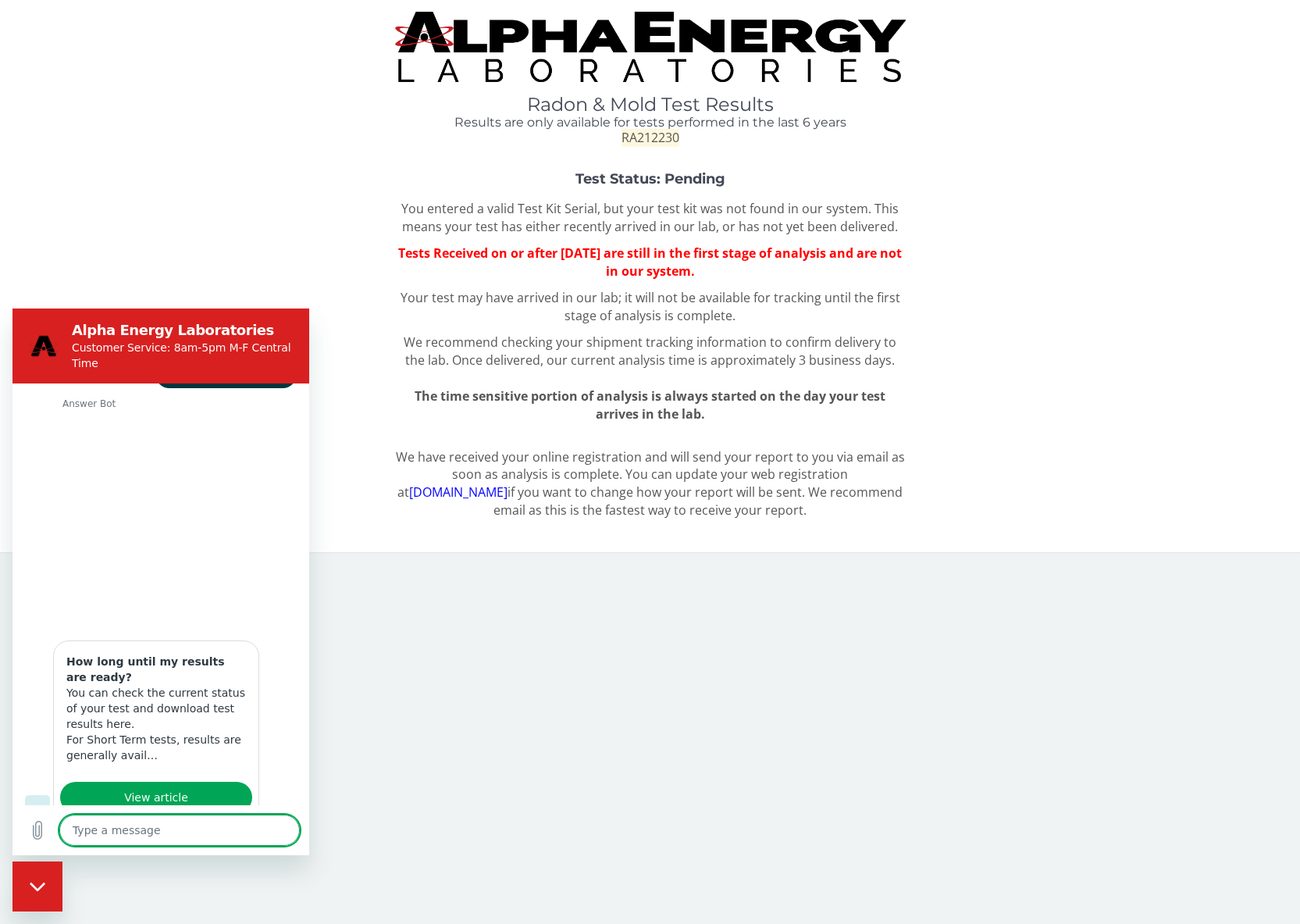
type textarea "x"
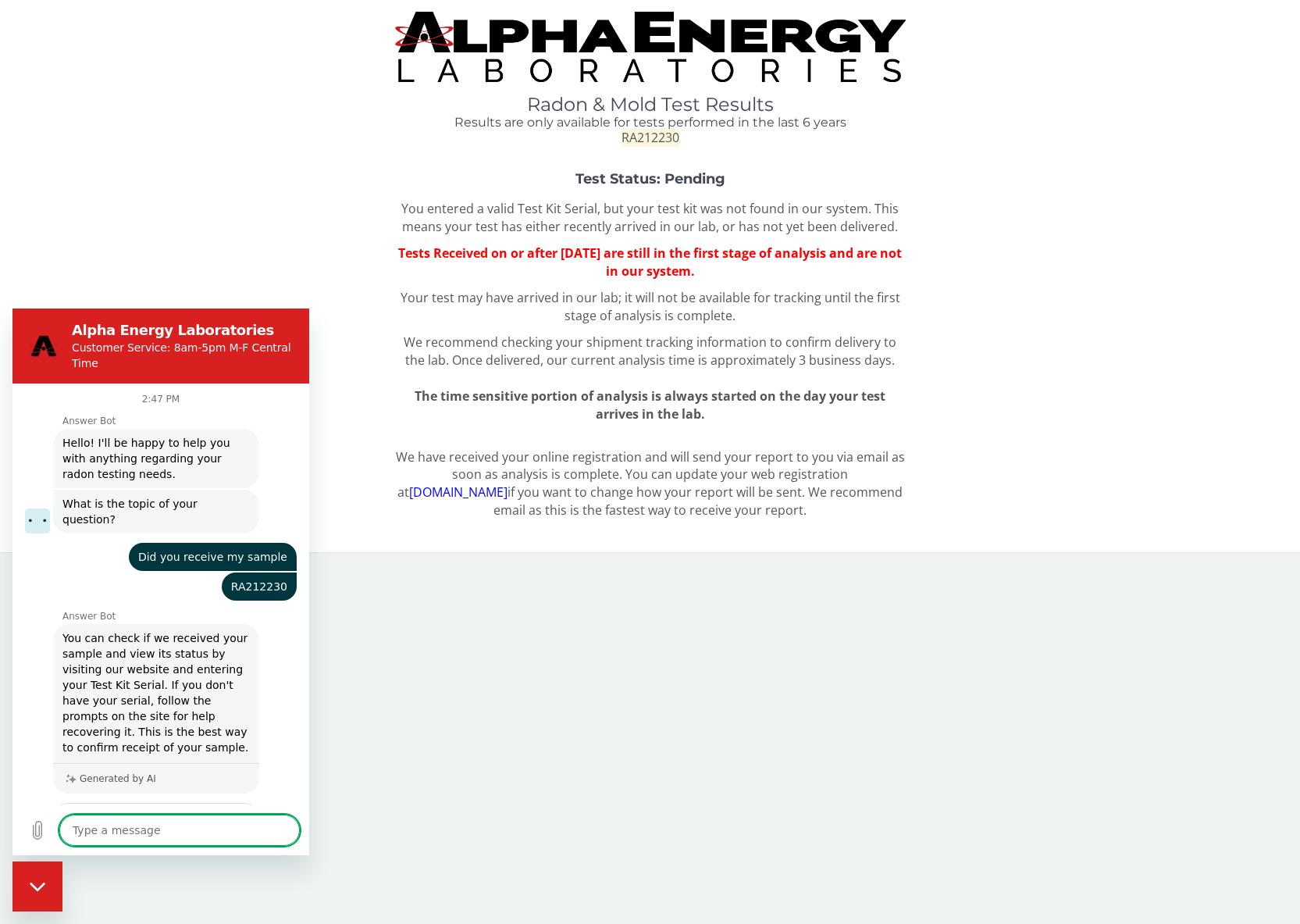
scroll to position [777, 0]
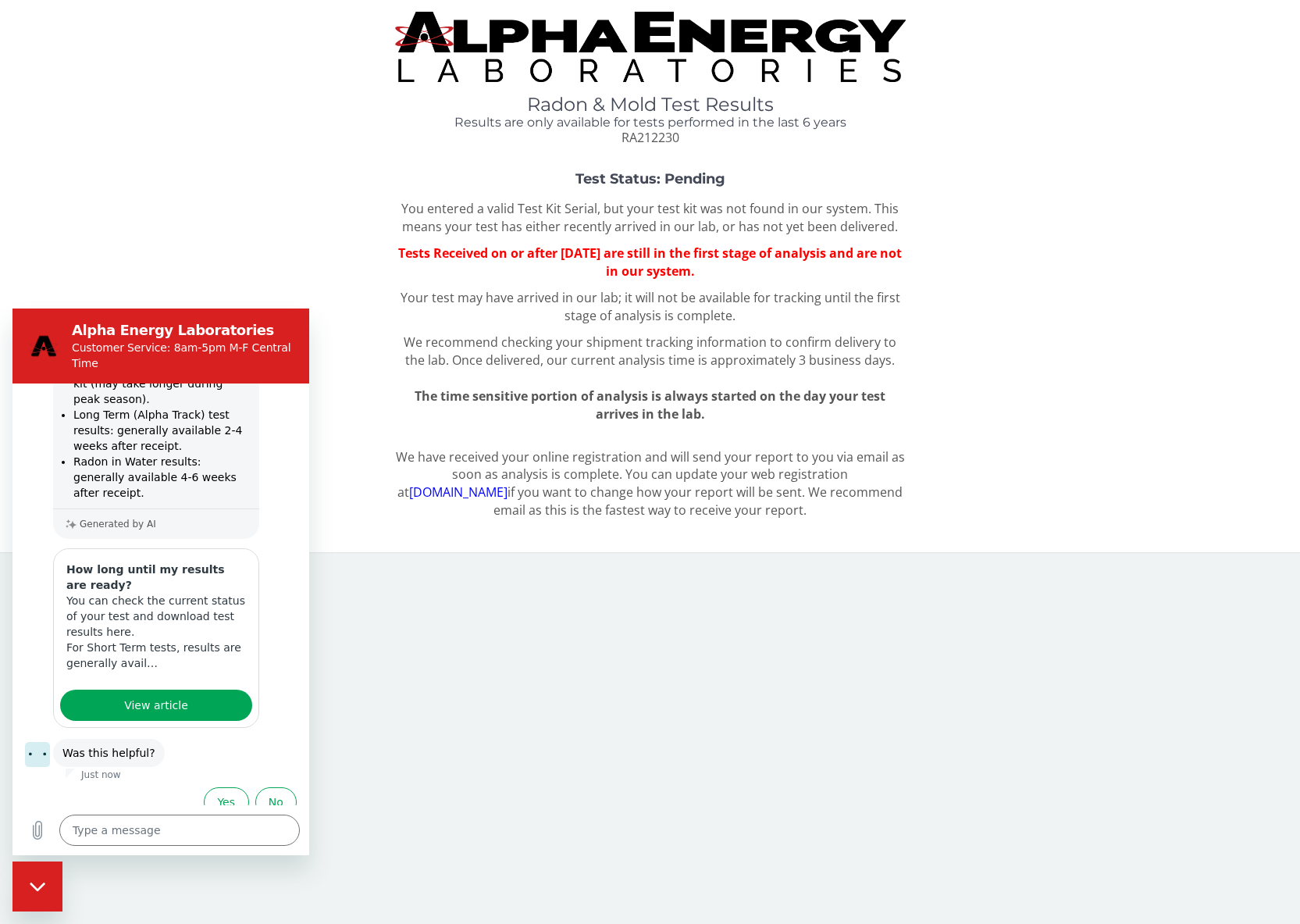
click at [209, 269] on div "Test Status: Pending You entered a valid Test Kit Serial, but your test kit was…" at bounding box center [650, 298] width 1277 height 251
drag, startPoint x: 1074, startPoint y: 347, endPoint x: 1002, endPoint y: 265, distance: 109.1
click at [1075, 346] on div "Test Status: Pending You entered a valid Test Kit Serial, but your test kit was…" at bounding box center [650, 298] width 1277 height 251
